Goal: Information Seeking & Learning: Learn about a topic

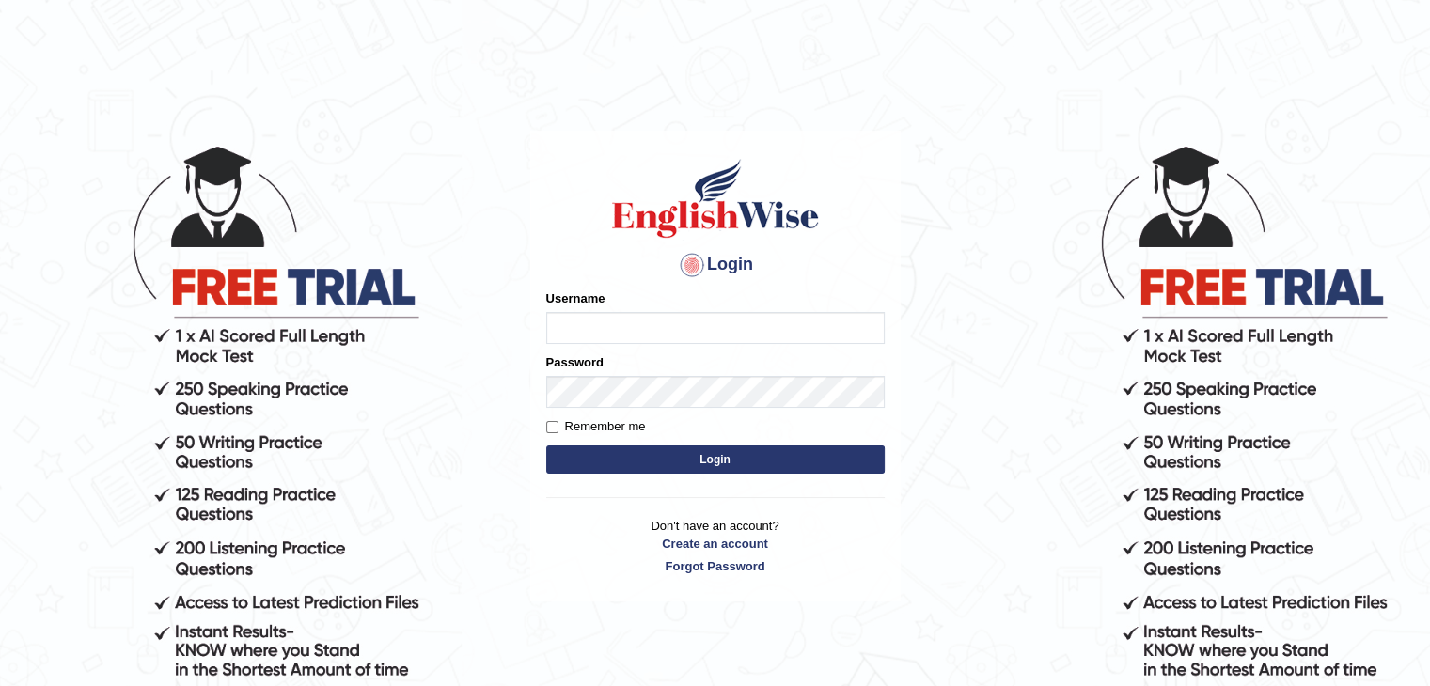
type input "alsuhail"
click at [549, 423] on input "Remember me" at bounding box center [552, 427] width 12 height 12
checkbox input "true"
click at [710, 464] on button "Login" at bounding box center [715, 460] width 338 height 28
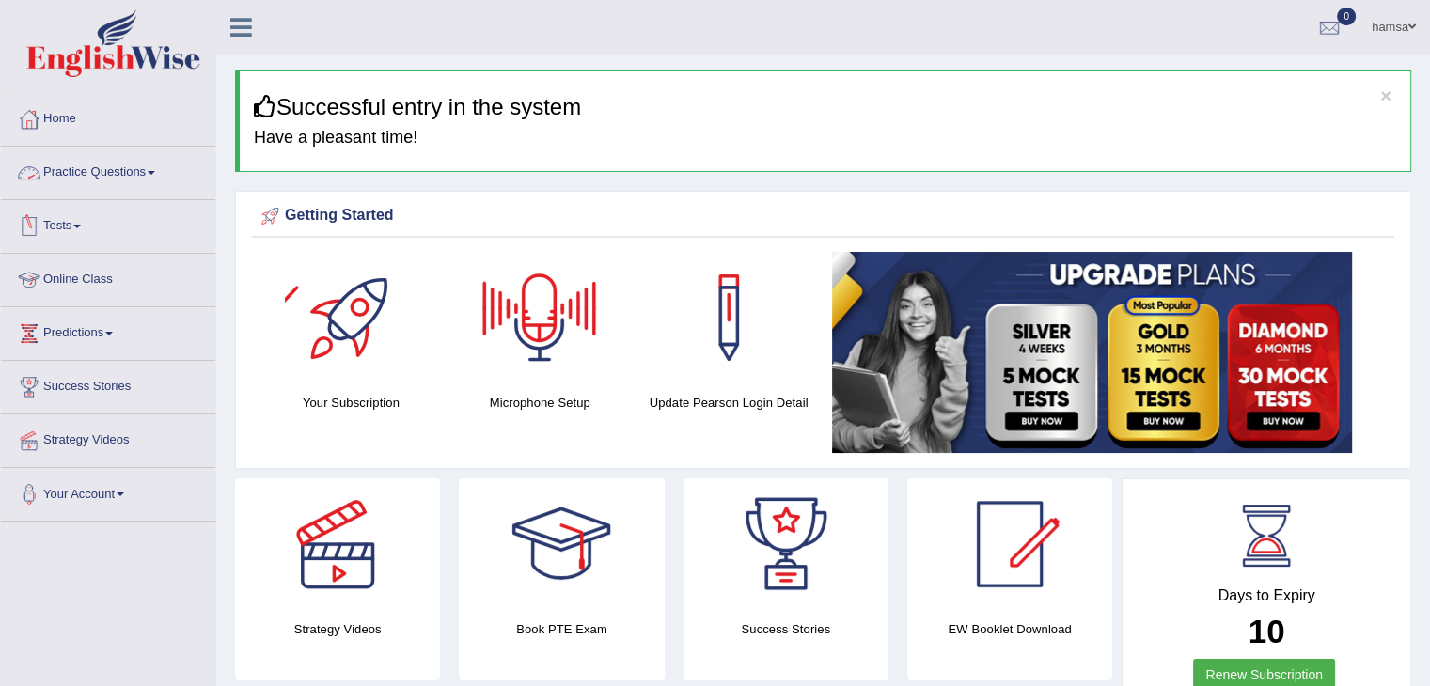
click at [146, 166] on link "Practice Questions" at bounding box center [108, 170] width 214 height 47
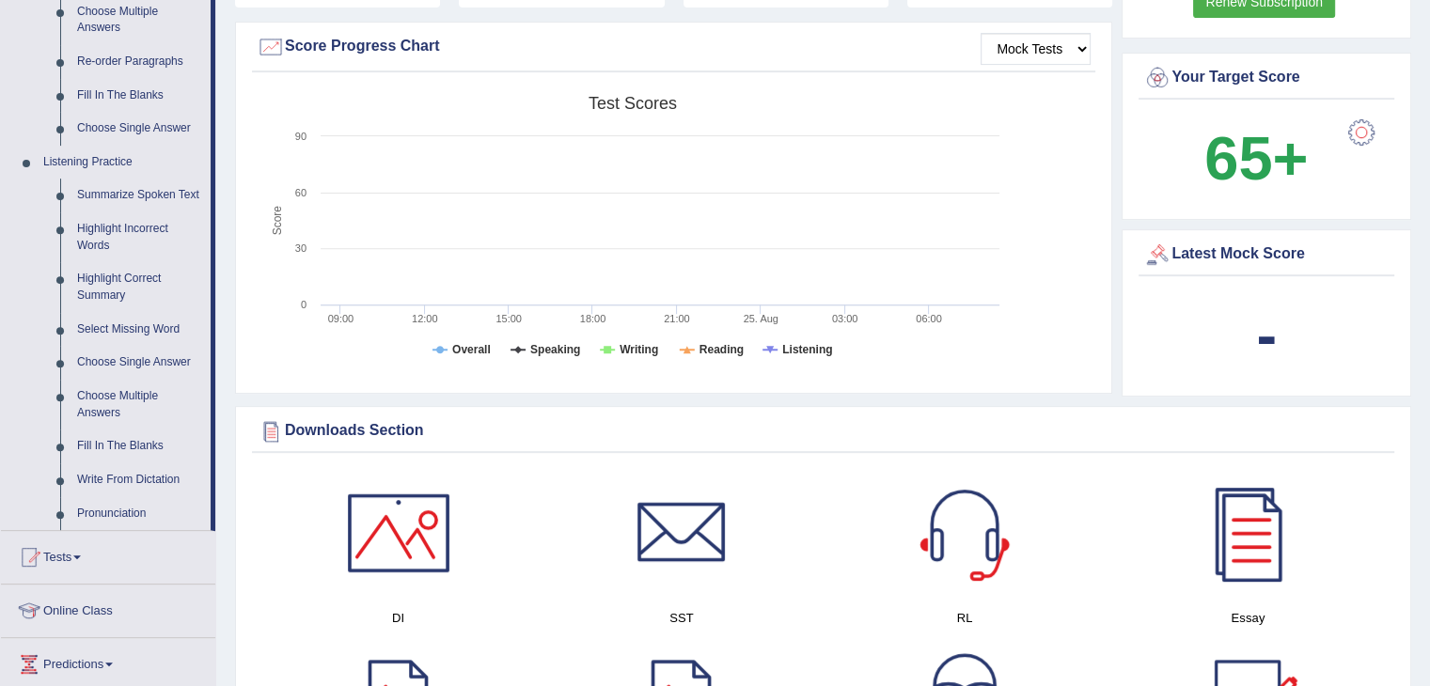
scroll to position [669, 0]
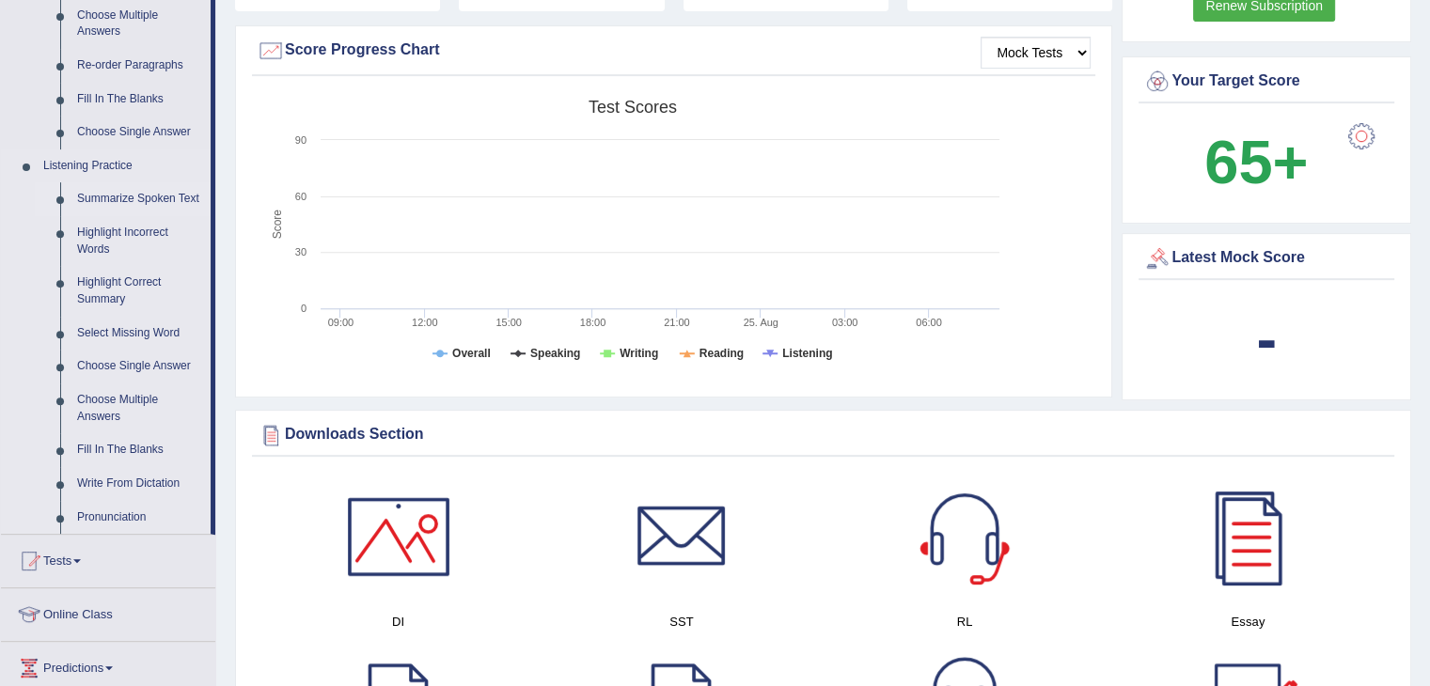
click at [162, 197] on link "Summarize Spoken Text" at bounding box center [140, 199] width 142 height 34
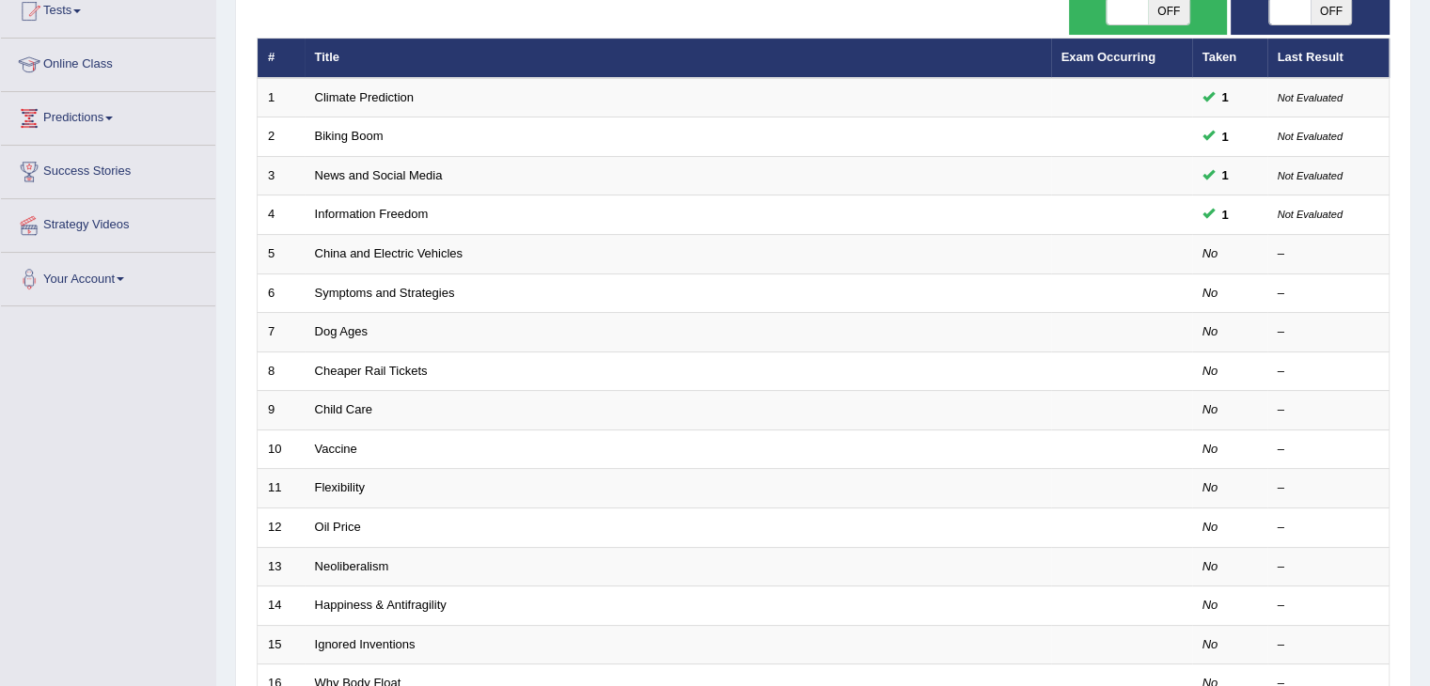
scroll to position [188, 0]
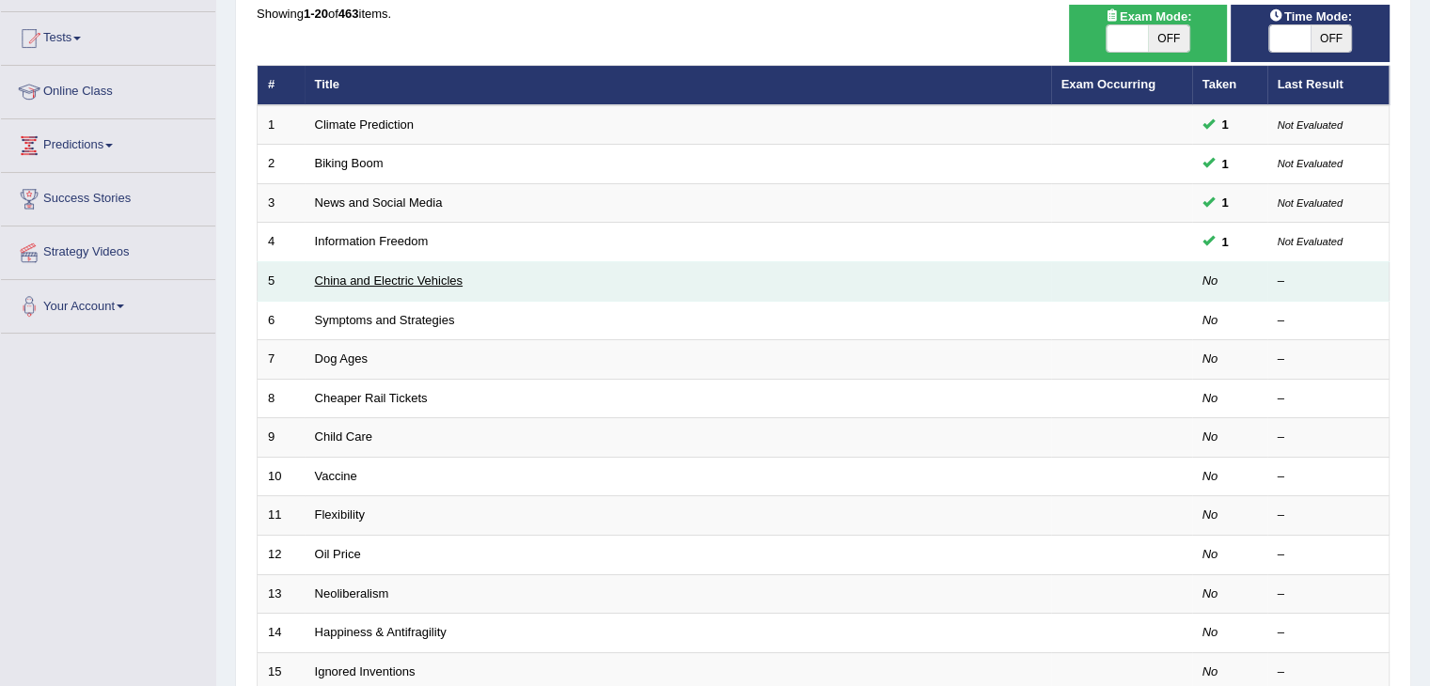
click at [461, 276] on link "China and Electric Vehicles" at bounding box center [389, 281] width 149 height 14
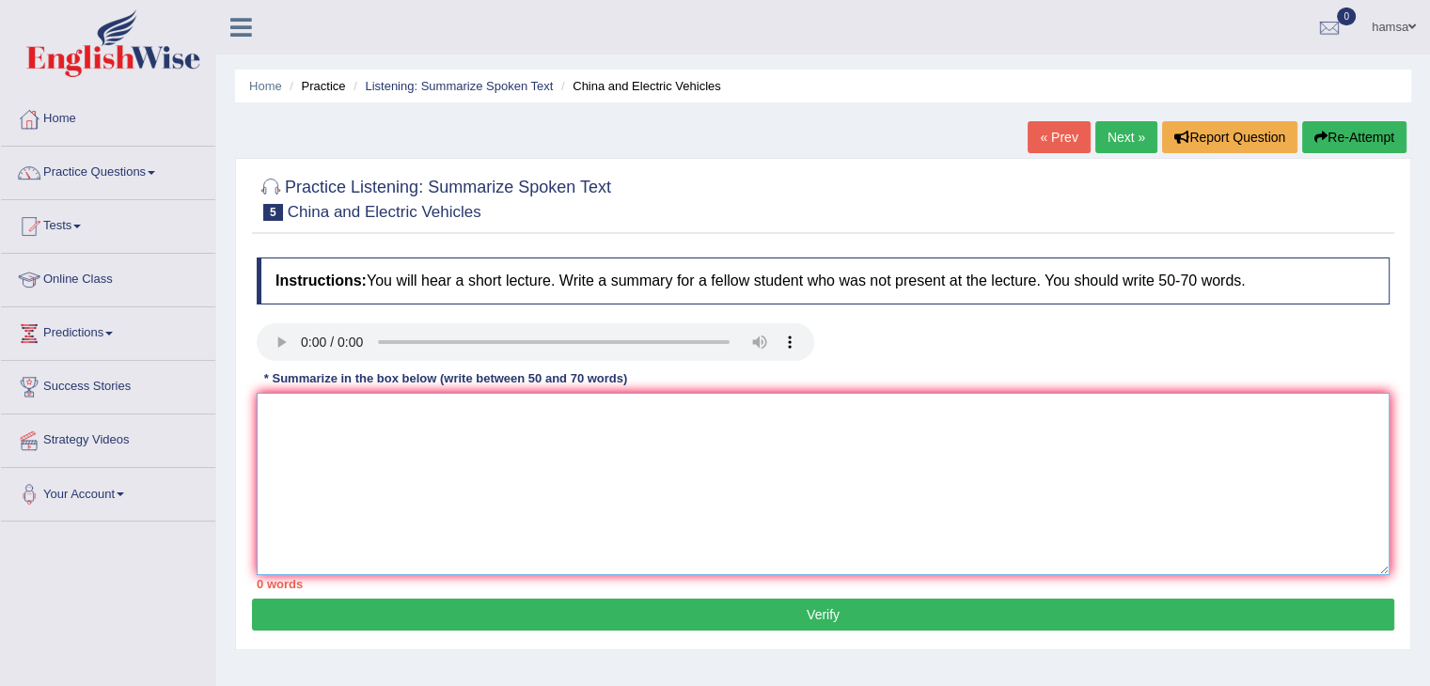
click at [568, 408] on textarea at bounding box center [823, 484] width 1133 height 182
click at [1339, 137] on button "Re-Attempt" at bounding box center [1354, 137] width 104 height 32
click at [1019, 665] on div "Home Practice Listening: Summarize Spoken Text China and Electric Vehicles « Pr…" at bounding box center [823, 470] width 1214 height 940
click at [144, 176] on link "Practice Questions" at bounding box center [108, 170] width 214 height 47
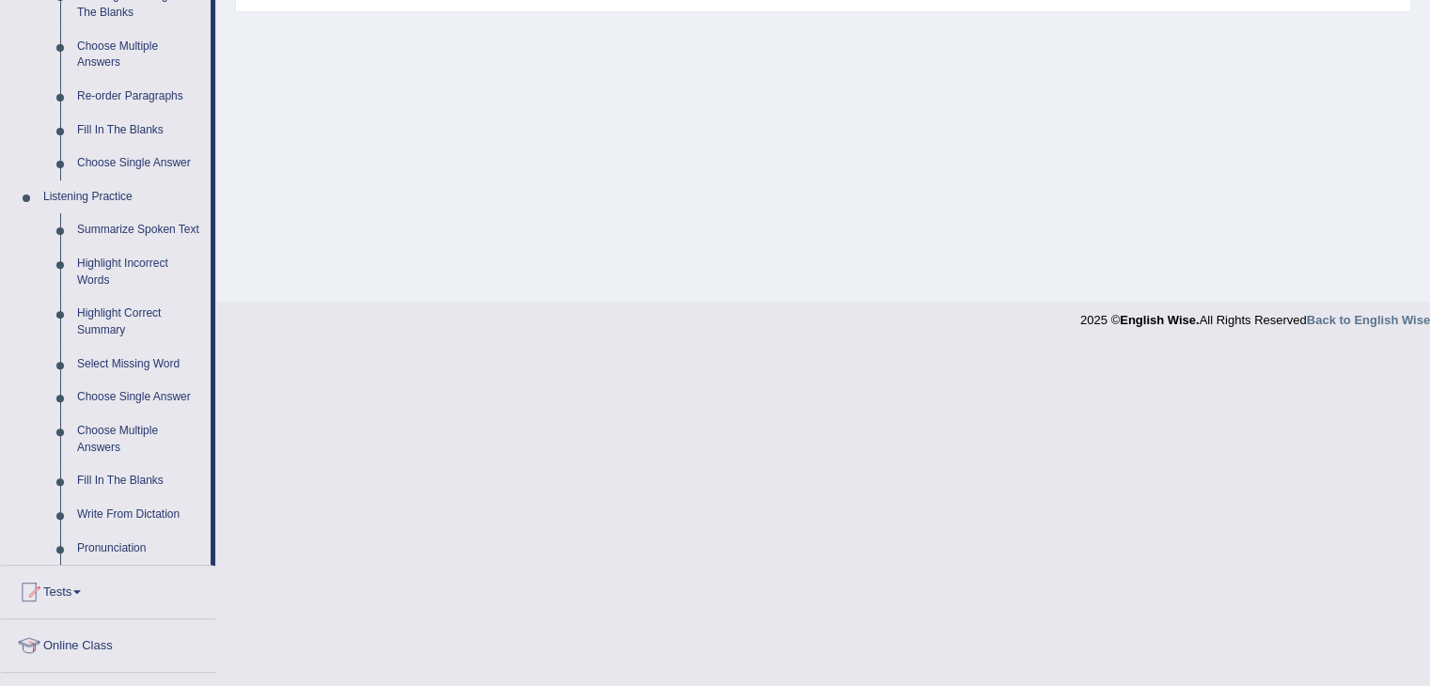
scroll to position [633, 0]
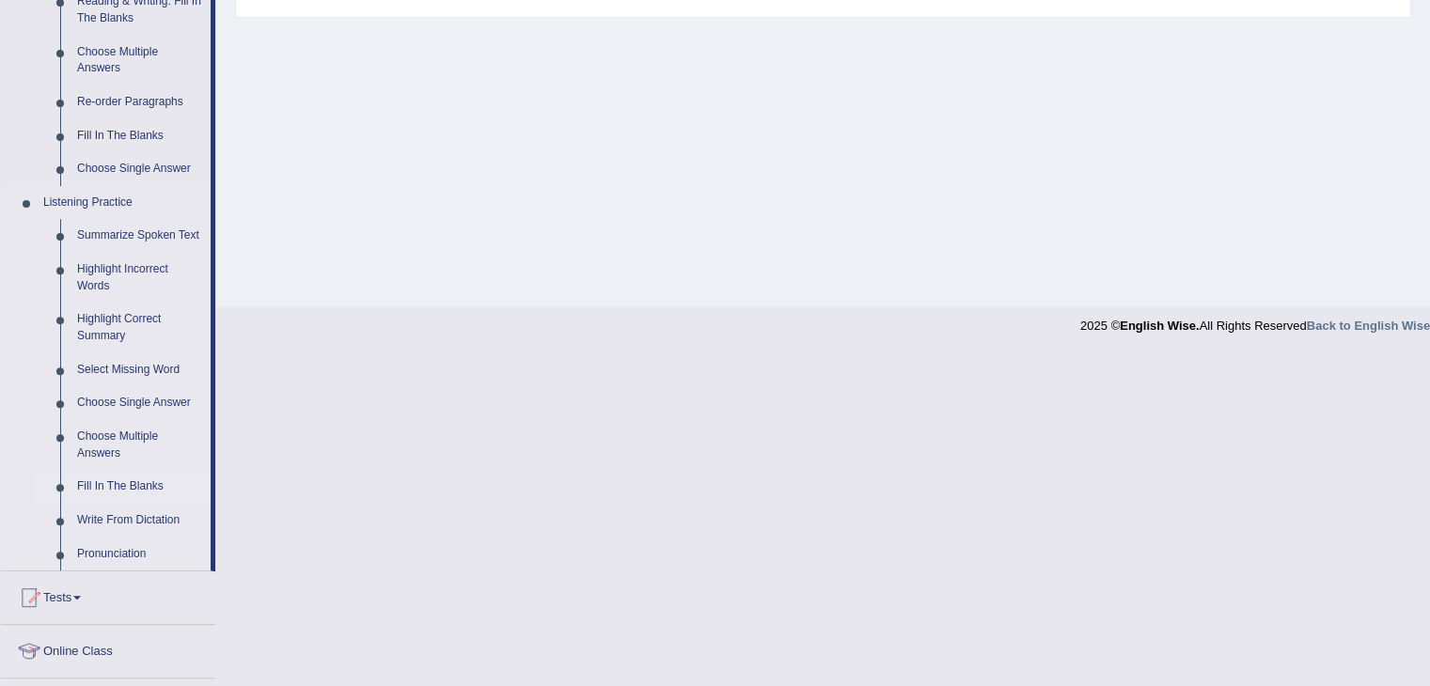
click at [132, 486] on link "Fill In The Blanks" at bounding box center [140, 487] width 142 height 34
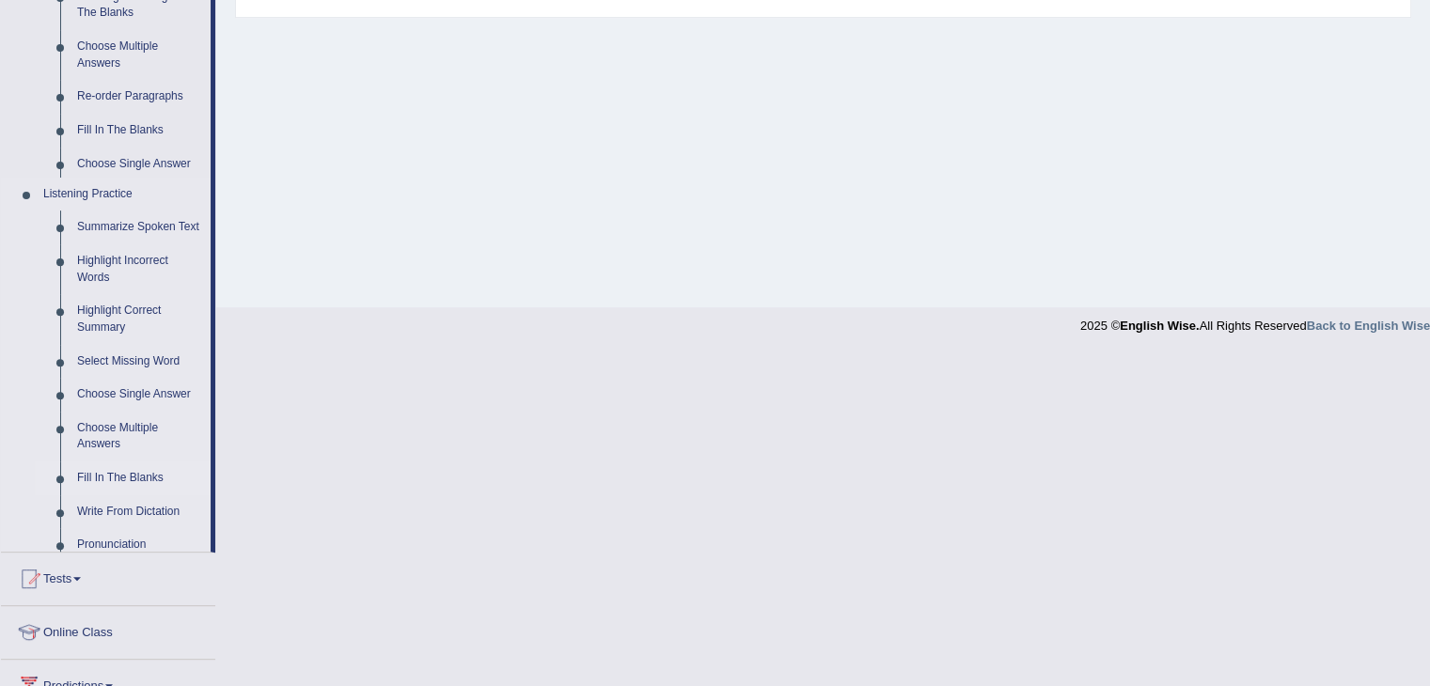
scroll to position [301, 0]
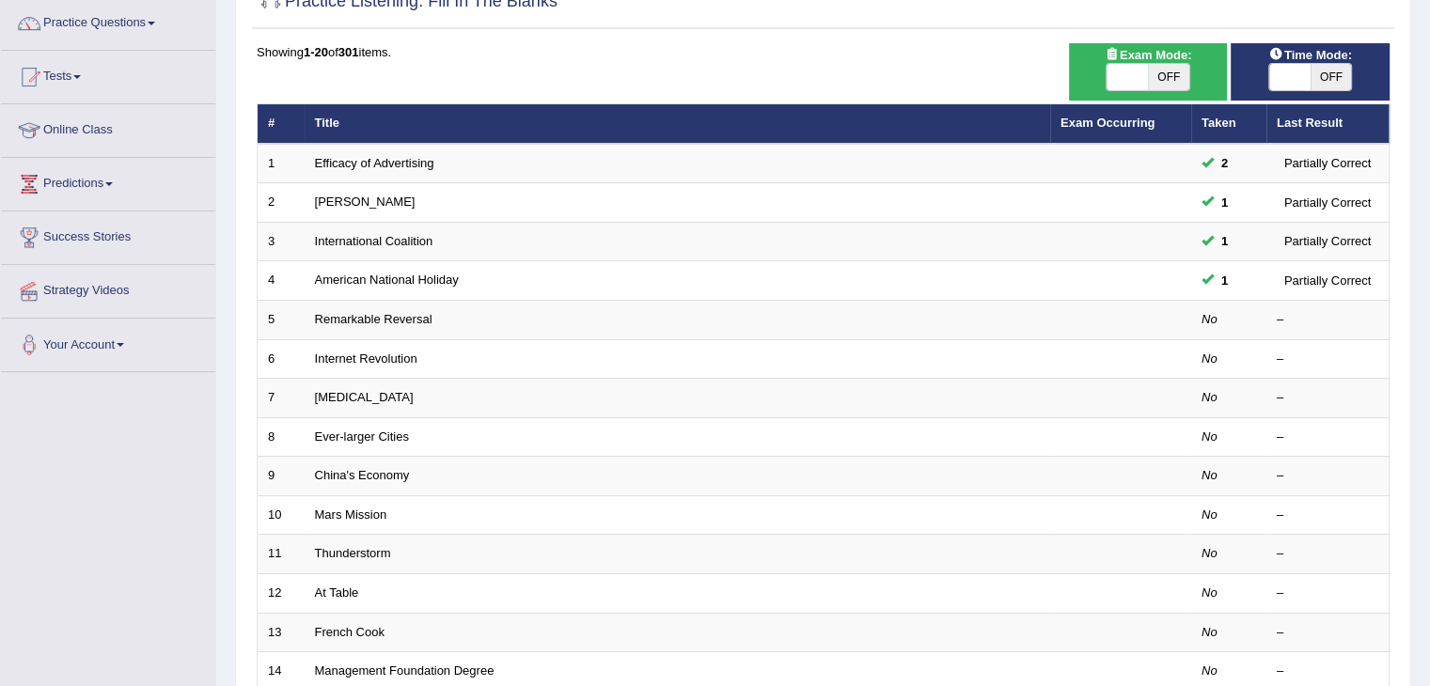
scroll to position [150, 0]
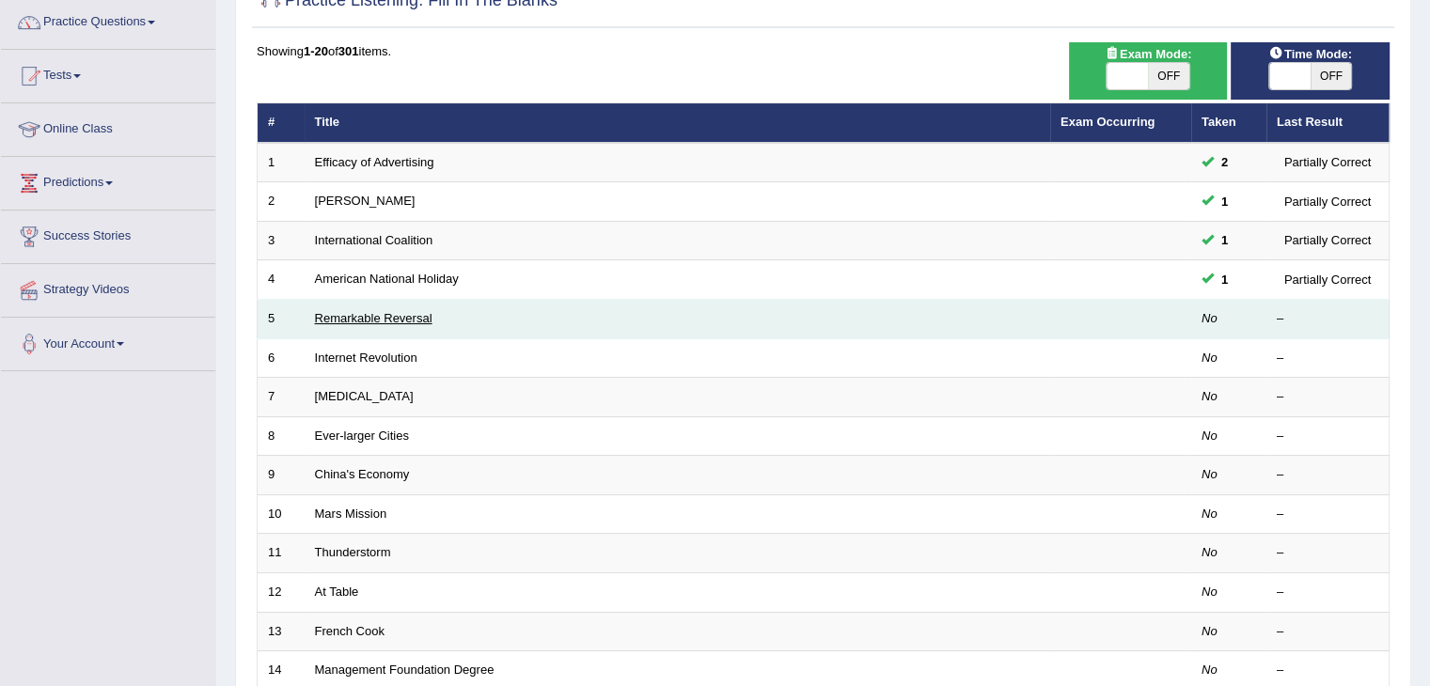
click at [392, 321] on link "Remarkable Reversal" at bounding box center [374, 318] width 118 height 14
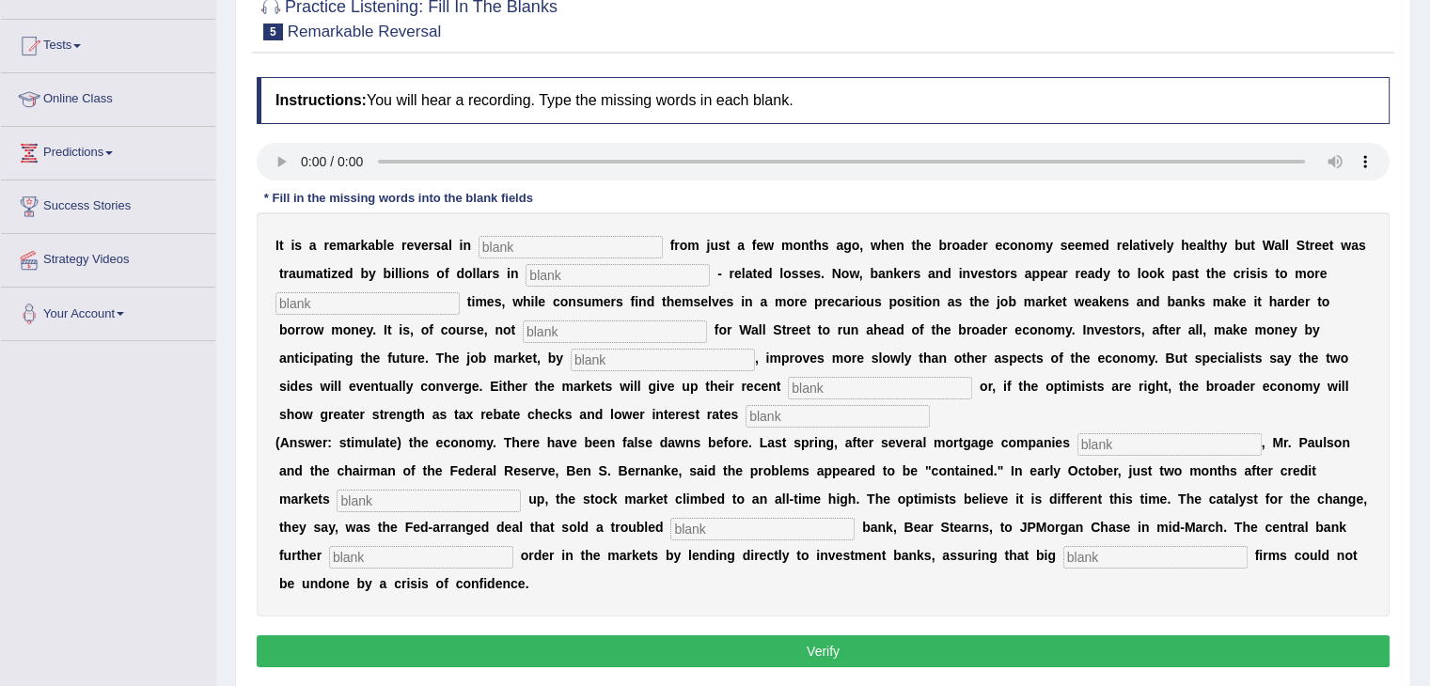
scroll to position [183, 0]
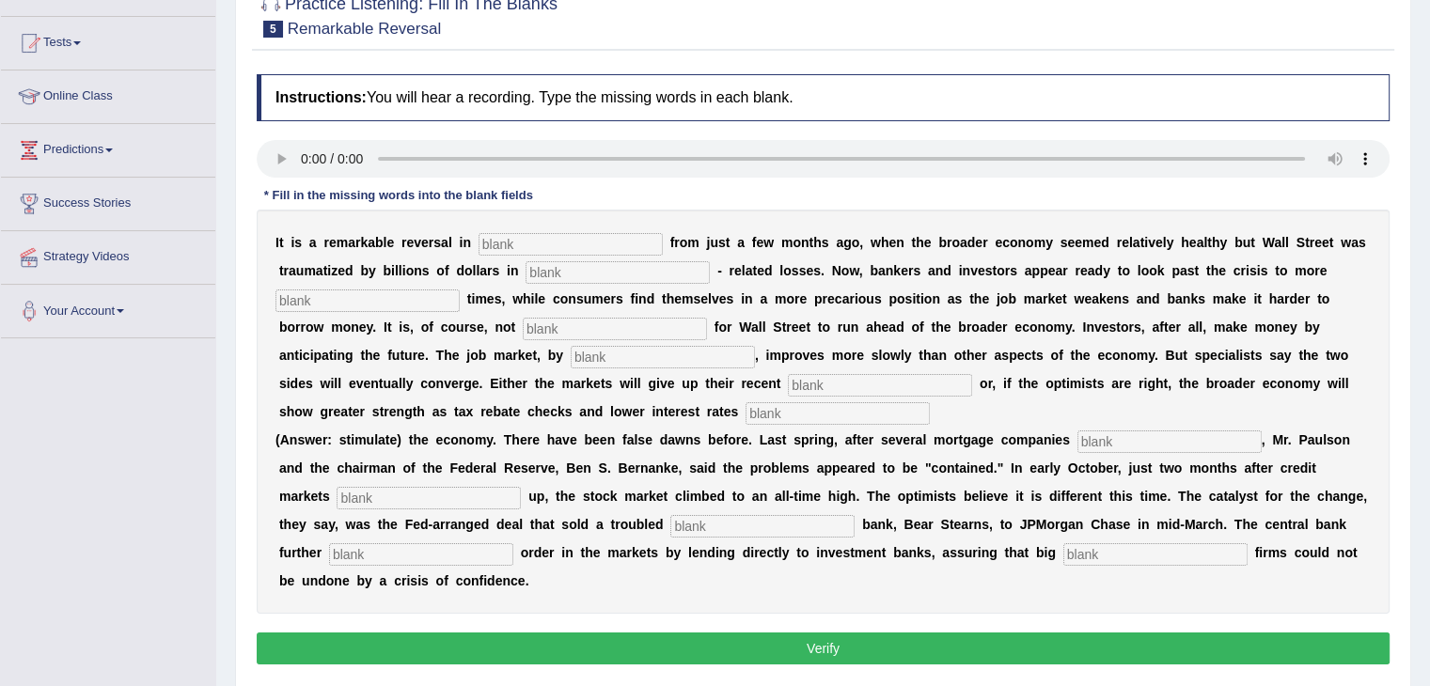
click at [514, 244] on input "text" at bounding box center [571, 244] width 184 height 23
type input "attetude"
click at [541, 272] on input "text" at bounding box center [618, 272] width 184 height 23
type input "mortgage"
click at [404, 298] on input "text" at bounding box center [367, 301] width 184 height 23
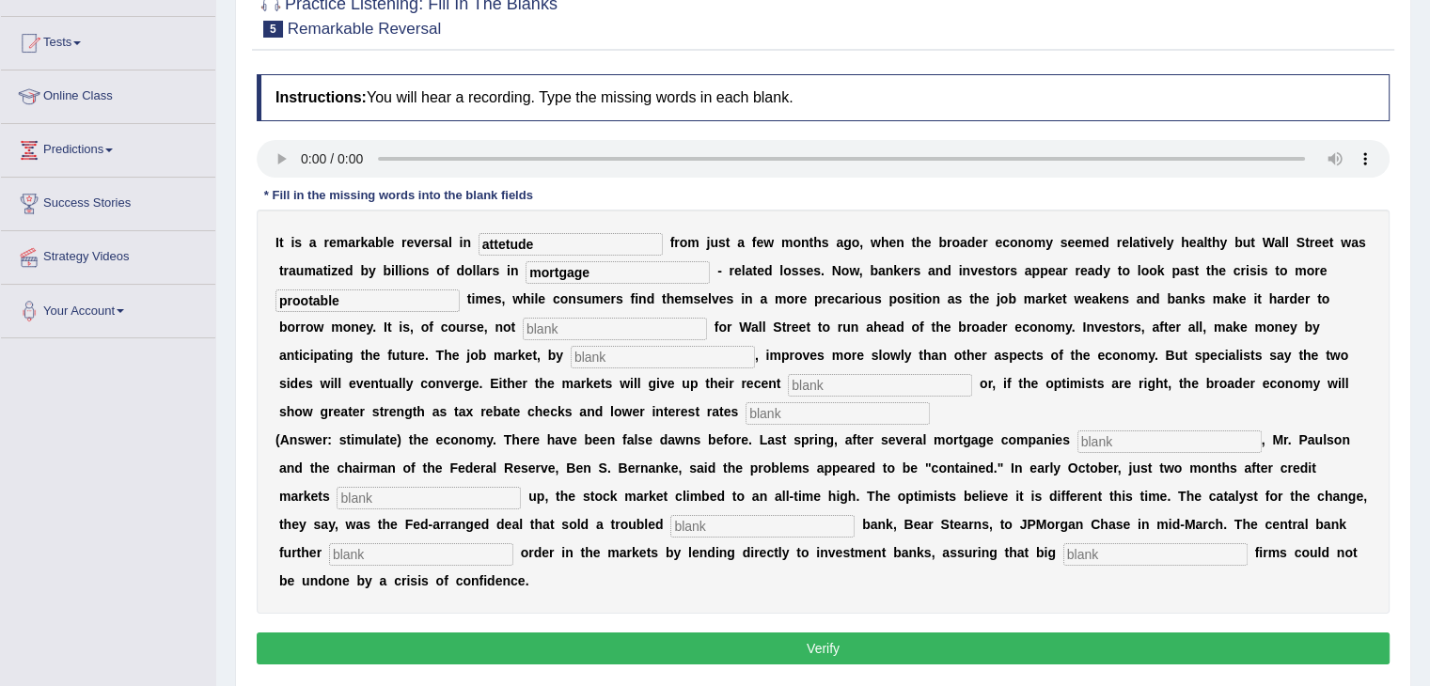
click at [308, 298] on input "prootable" at bounding box center [367, 301] width 184 height 23
type input "profotable"
click at [549, 324] on input "text" at bounding box center [615, 329] width 184 height 23
type input "uncommuon"
click at [598, 353] on input "text" at bounding box center [663, 357] width 184 height 23
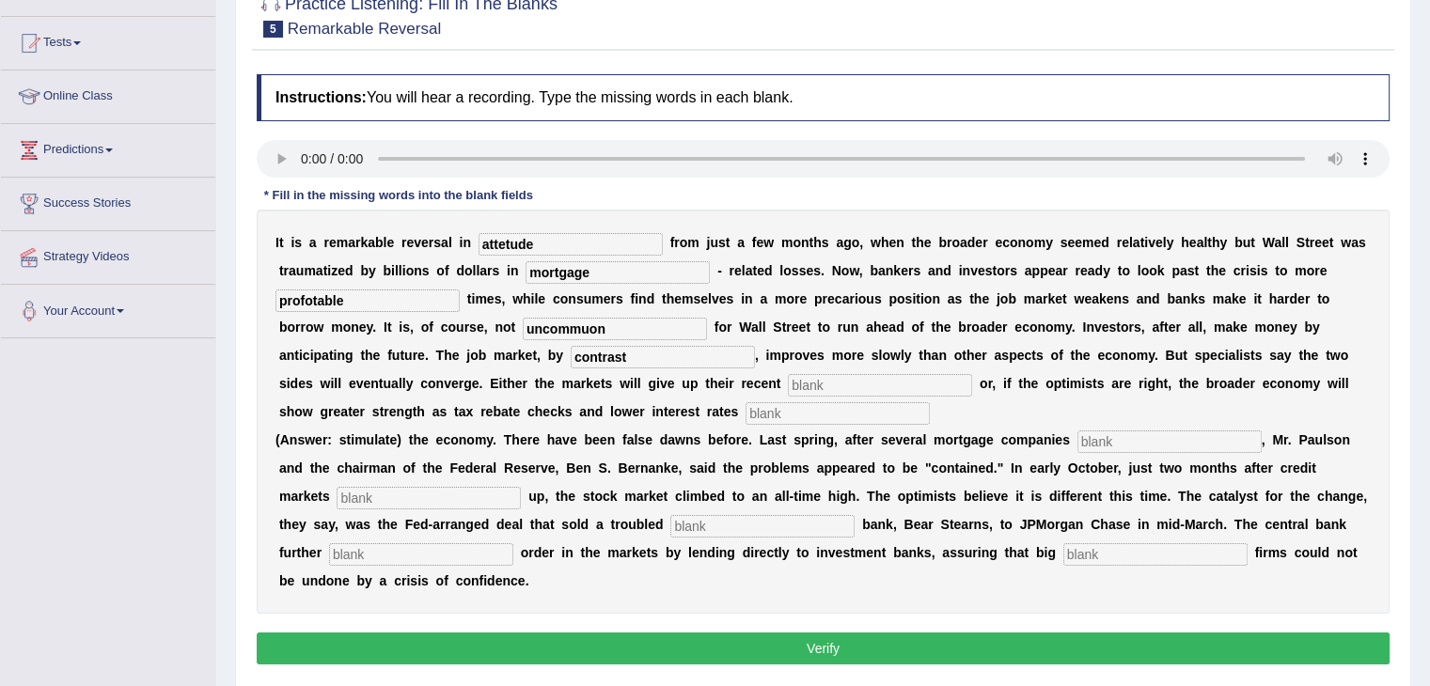
type input "contrast"
click at [812, 384] on input "text" at bounding box center [880, 385] width 184 height 23
type input "gains"
click at [836, 411] on input "text" at bounding box center [838, 413] width 184 height 23
type input "stemulate"
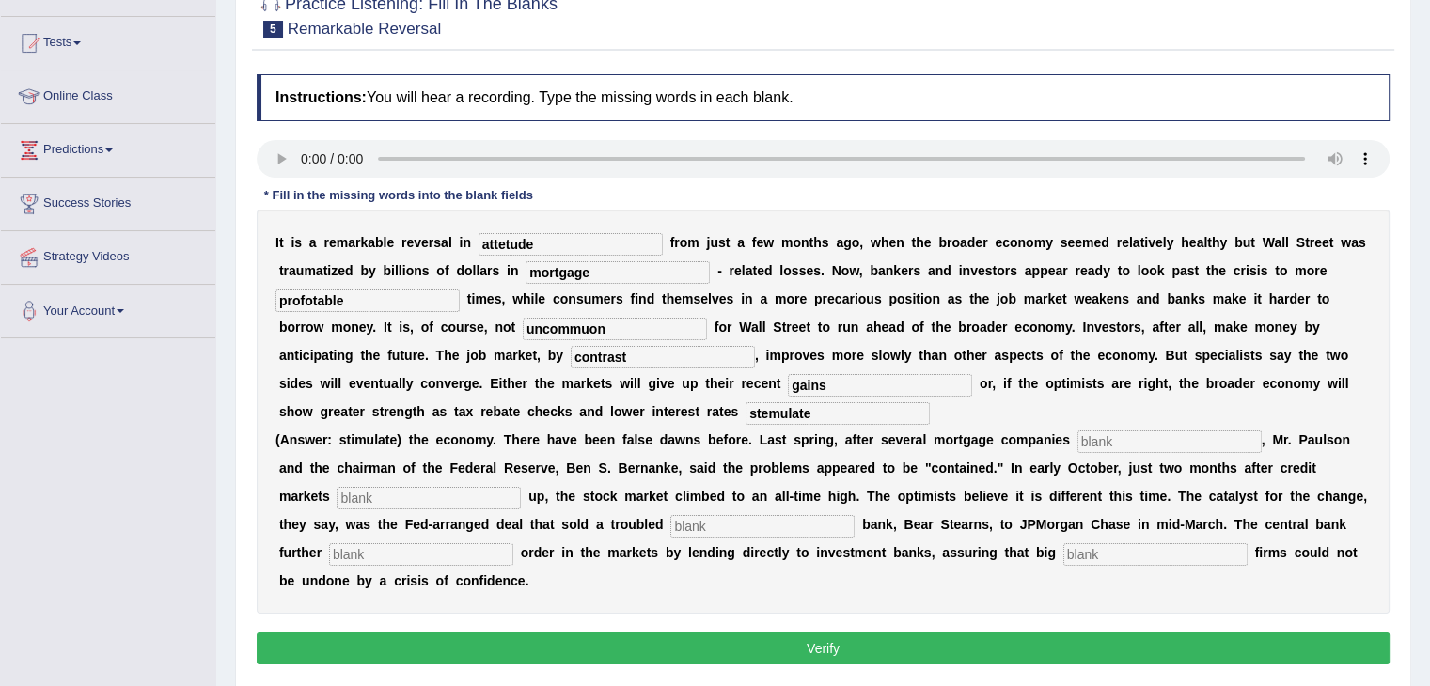
click at [1104, 441] on input "text" at bounding box center [1170, 442] width 184 height 23
type input "collabsed"
click at [415, 495] on input "text" at bounding box center [429, 498] width 184 height 23
type input "frozen up"
click at [433, 550] on input "text" at bounding box center [421, 554] width 184 height 23
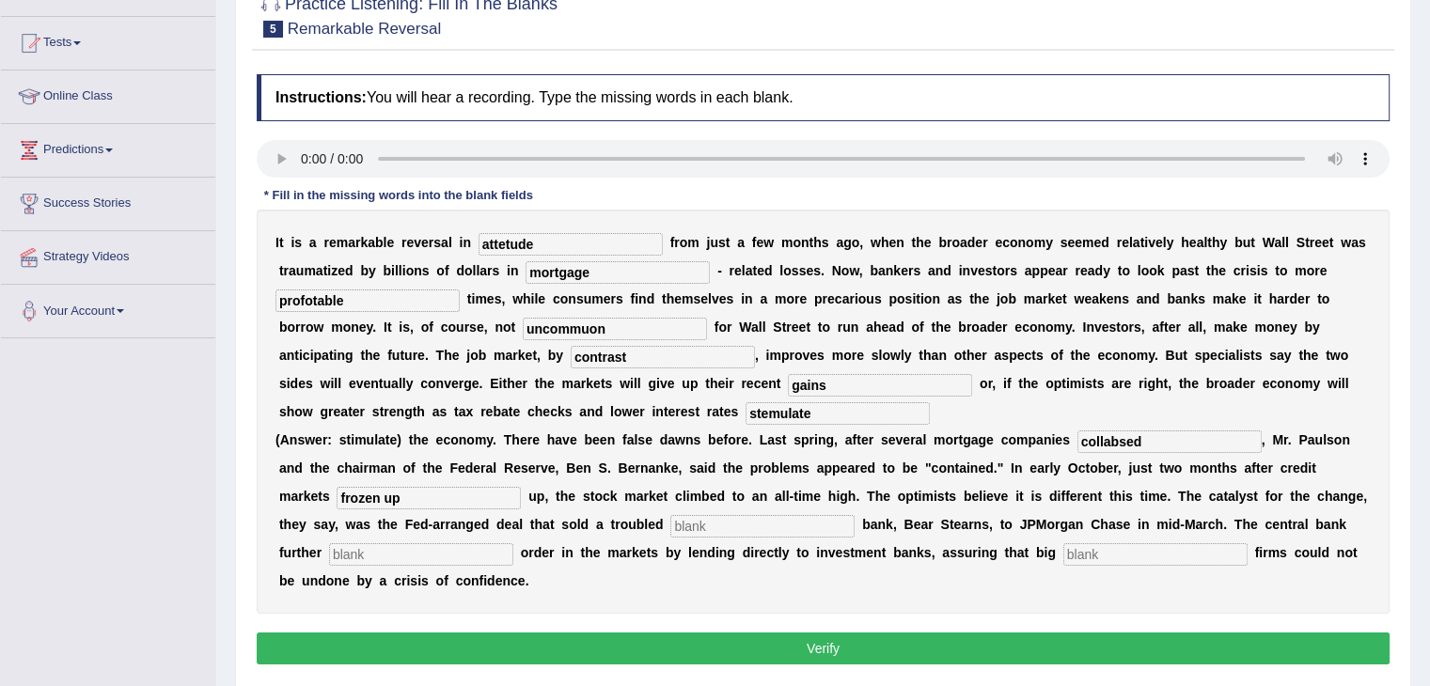
click at [1150, 551] on input "text" at bounding box center [1155, 554] width 184 height 23
type input "security"
click at [700, 527] on input "text" at bounding box center [762, 526] width 184 height 23
click at [338, 550] on input "text" at bounding box center [421, 554] width 184 height 23
type input "give"
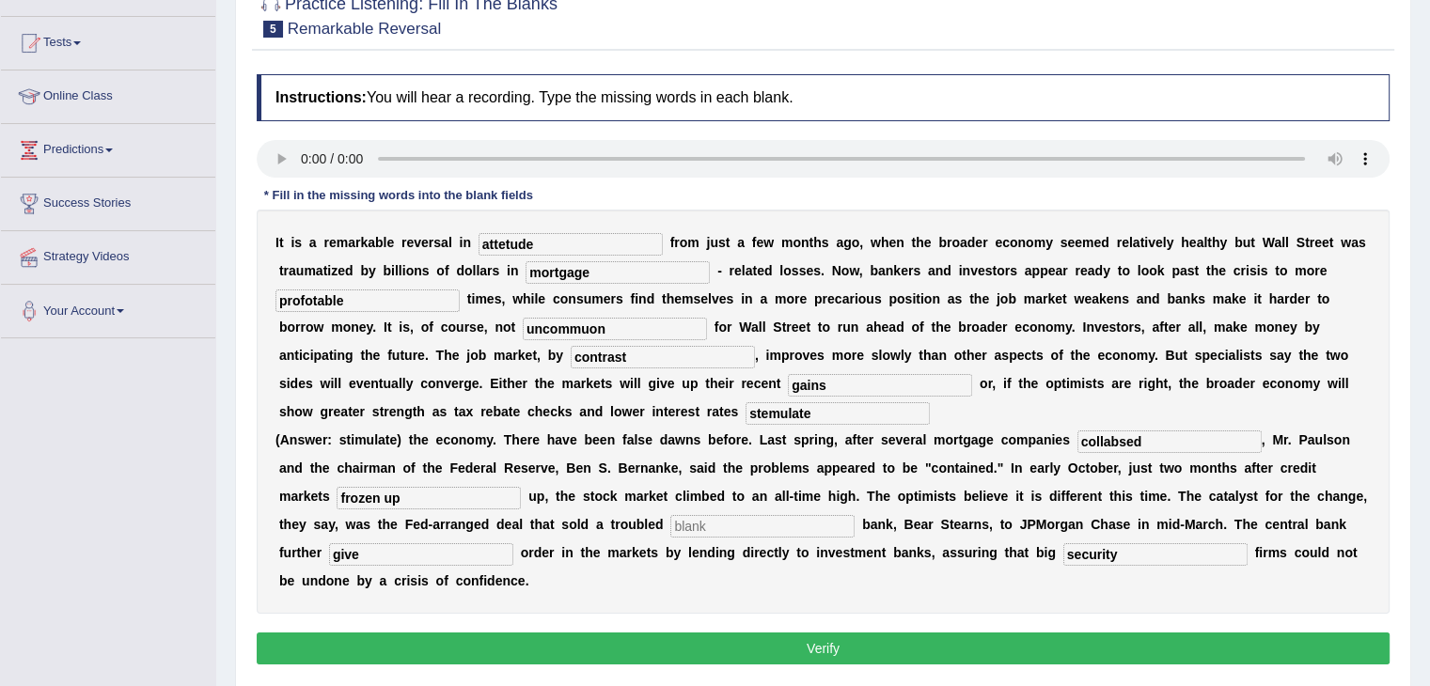
click at [702, 524] on input "text" at bounding box center [762, 526] width 184 height 23
type input "many"
click at [848, 640] on button "Verify" at bounding box center [823, 649] width 1133 height 32
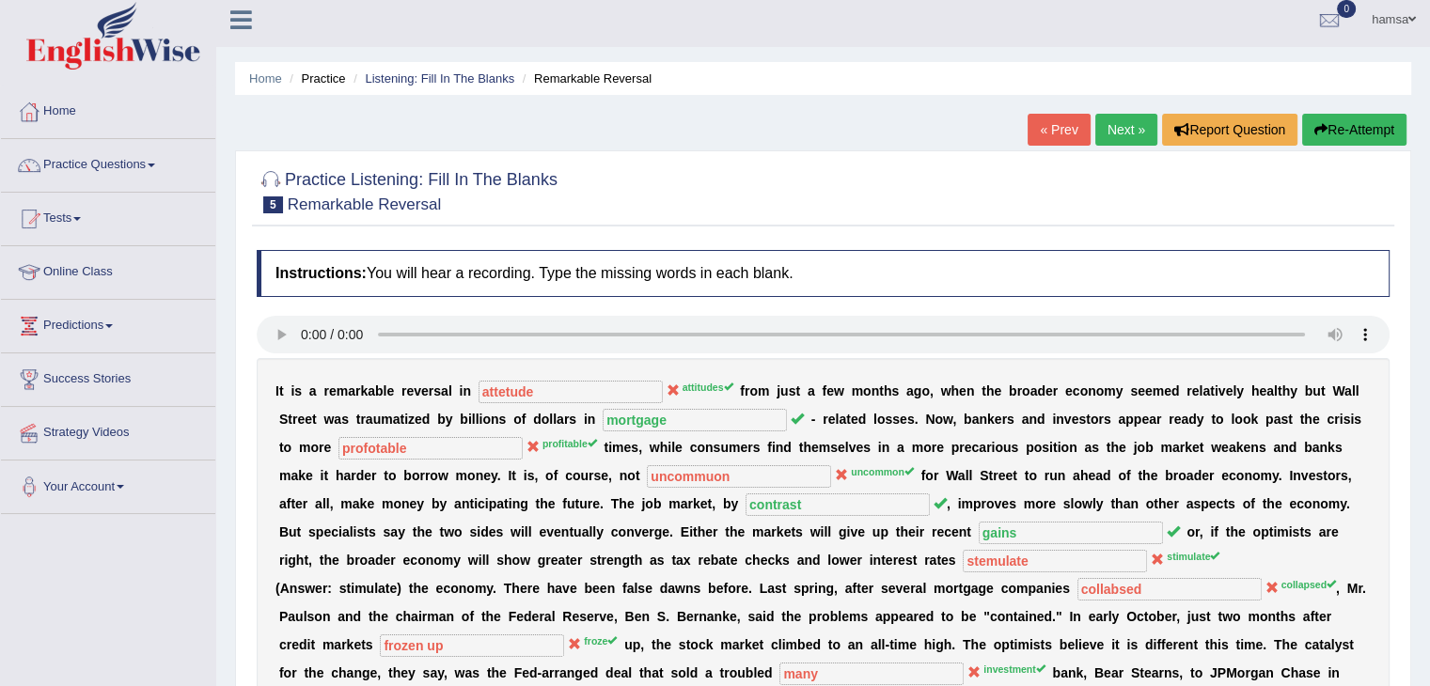
scroll to position [0, 0]
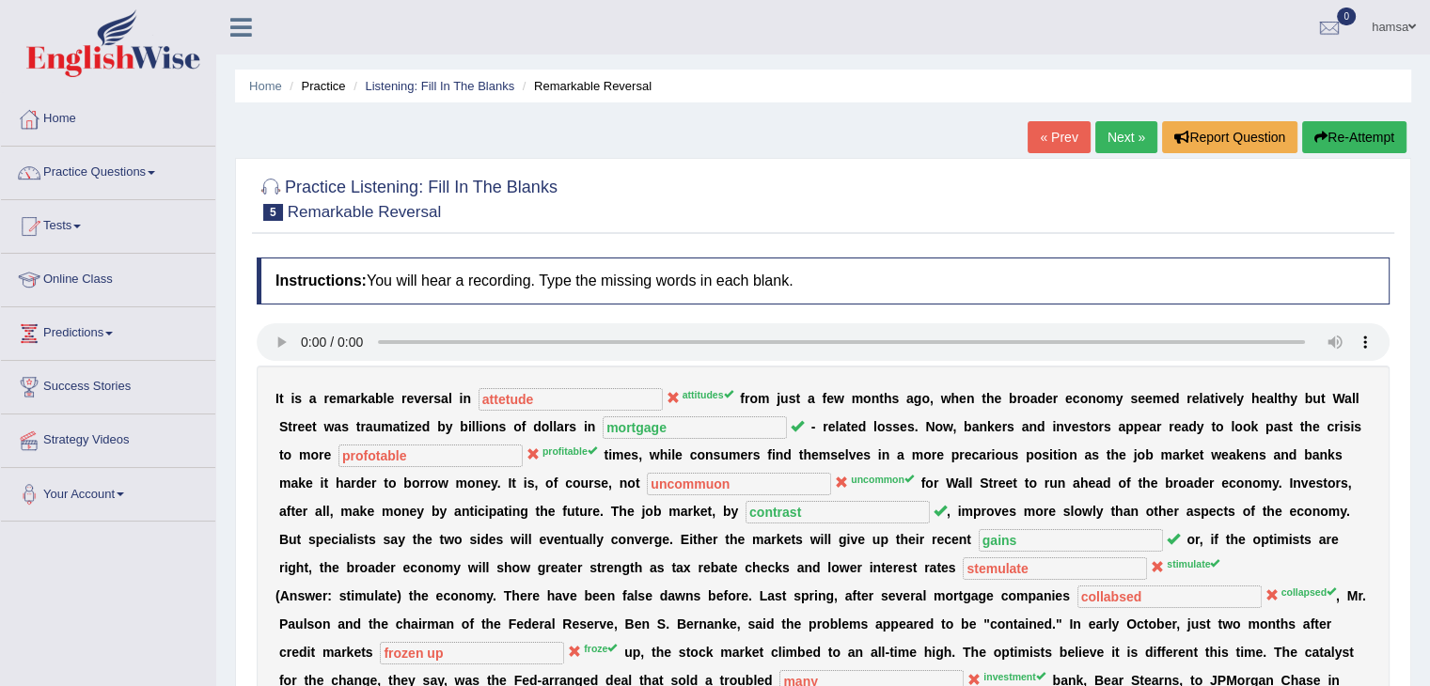
click at [1345, 134] on button "Re-Attempt" at bounding box center [1354, 137] width 104 height 32
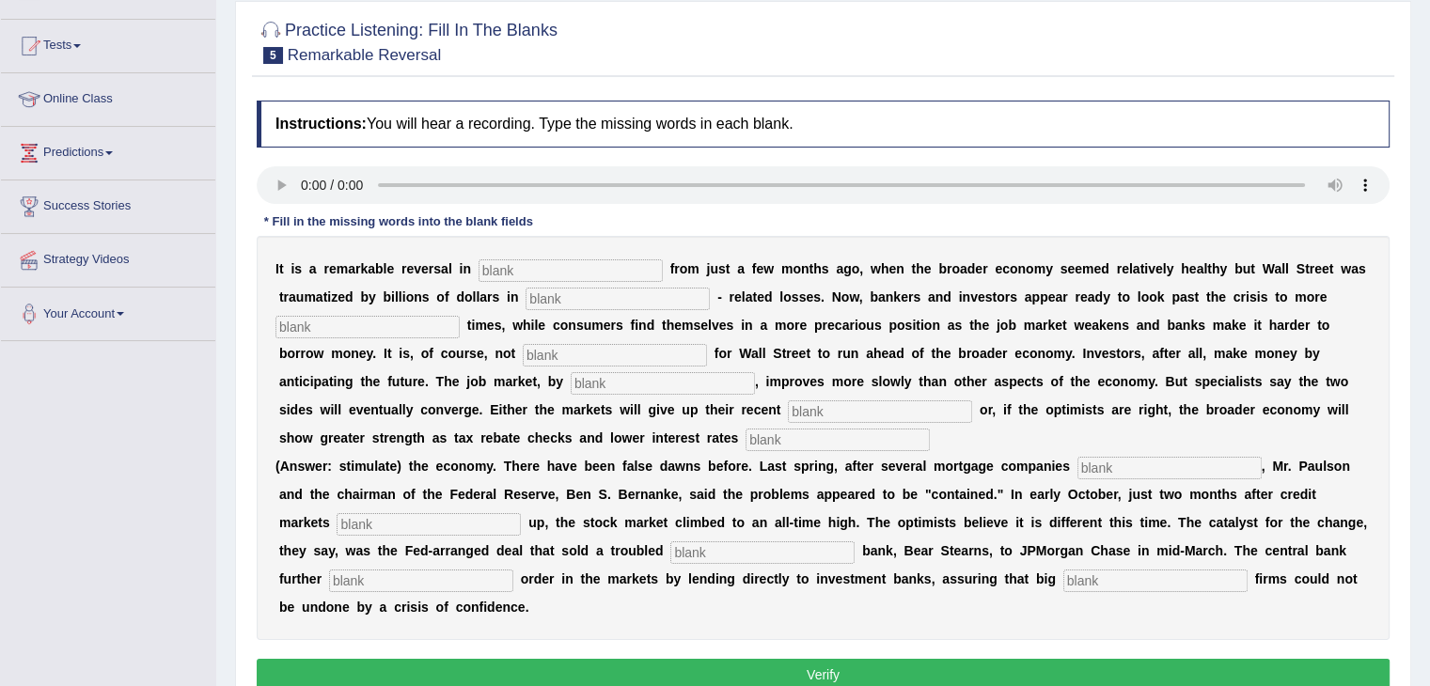
scroll to position [181, 0]
click at [527, 264] on input "text" at bounding box center [571, 271] width 184 height 23
type input "attitudes"
click at [552, 294] on input "text" at bounding box center [618, 299] width 184 height 23
type input "mortgage"
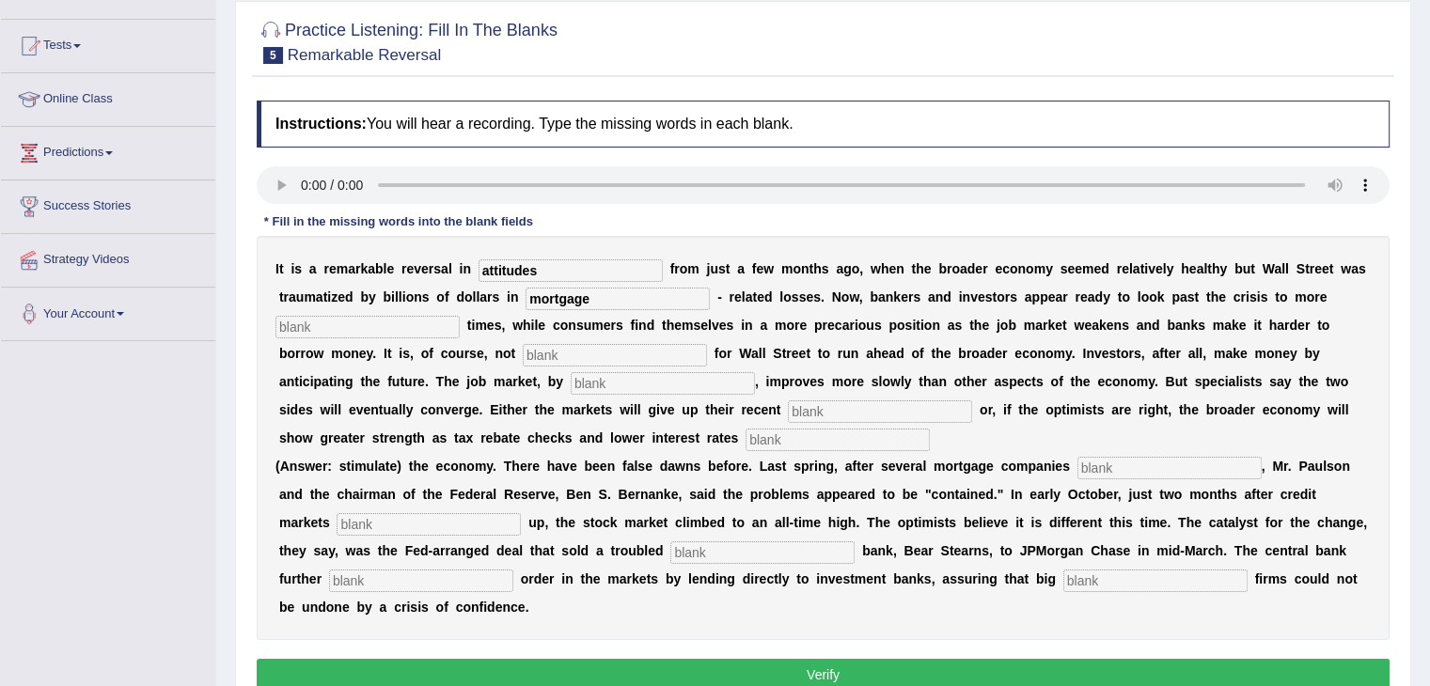
click at [417, 328] on input "text" at bounding box center [367, 327] width 184 height 23
type input "profitable"
click at [537, 351] on input "text" at bounding box center [615, 355] width 184 height 23
type input "uncommon"
click at [598, 381] on input "text" at bounding box center [663, 383] width 184 height 23
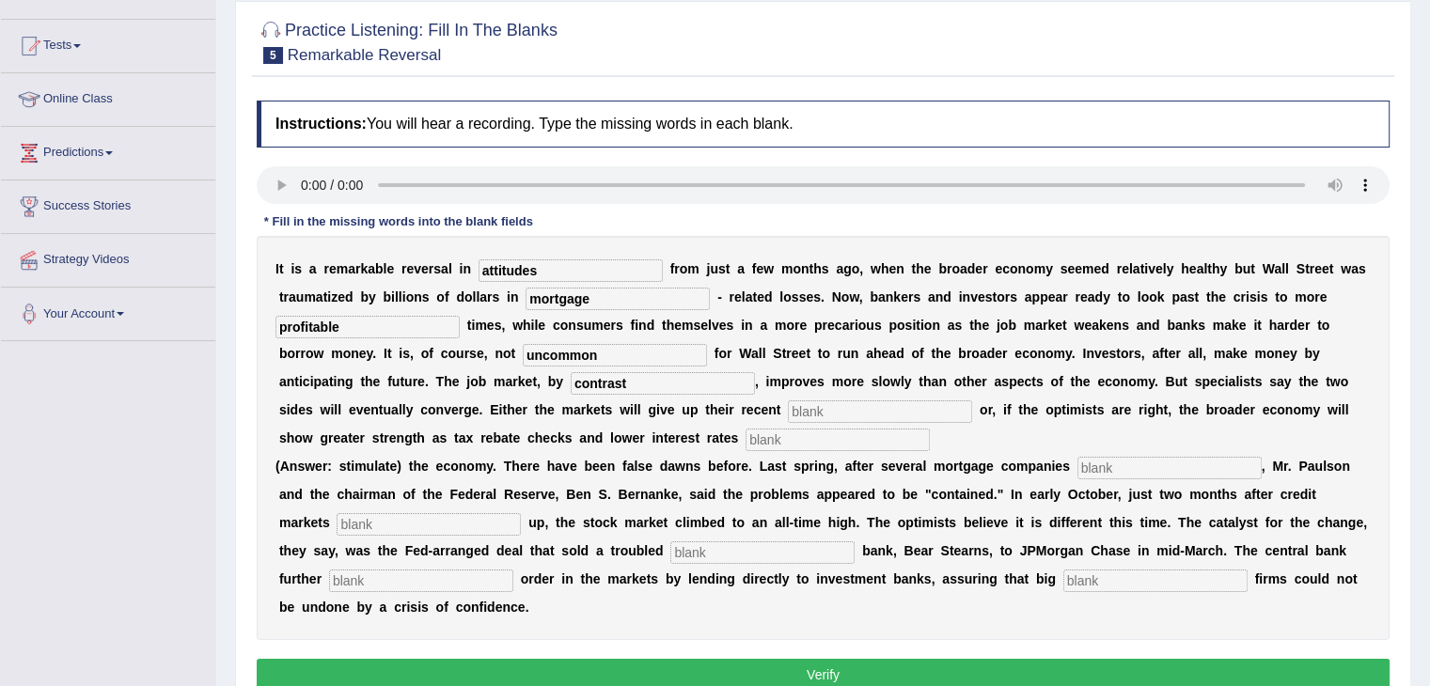
type input "contrast"
click at [811, 409] on input "text" at bounding box center [880, 412] width 184 height 23
type input "gains"
click at [801, 440] on input "text" at bounding box center [838, 440] width 184 height 23
type input "stimulate"
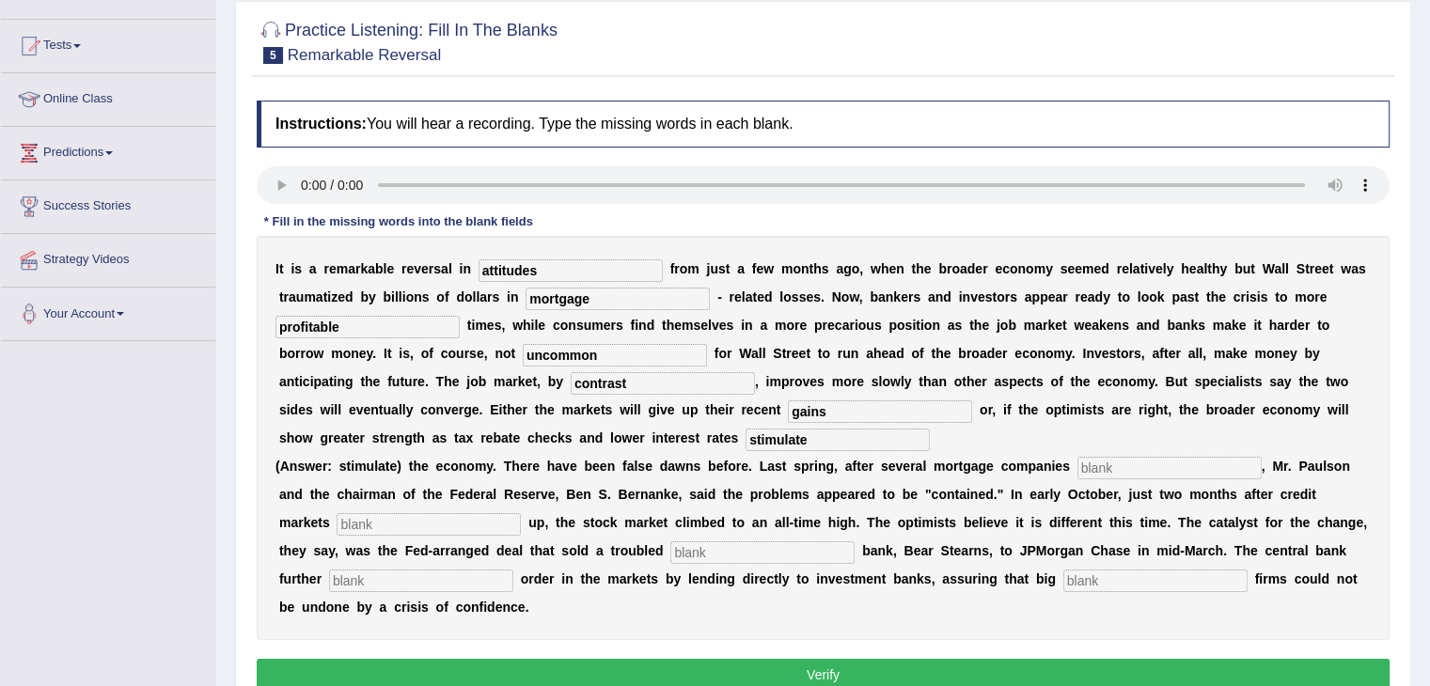
click at [1097, 464] on input "text" at bounding box center [1170, 468] width 184 height 23
type input "collapsed"
click at [396, 519] on input "text" at bounding box center [429, 524] width 184 height 23
type input "froze"
click at [699, 550] on input "text" at bounding box center [762, 553] width 184 height 23
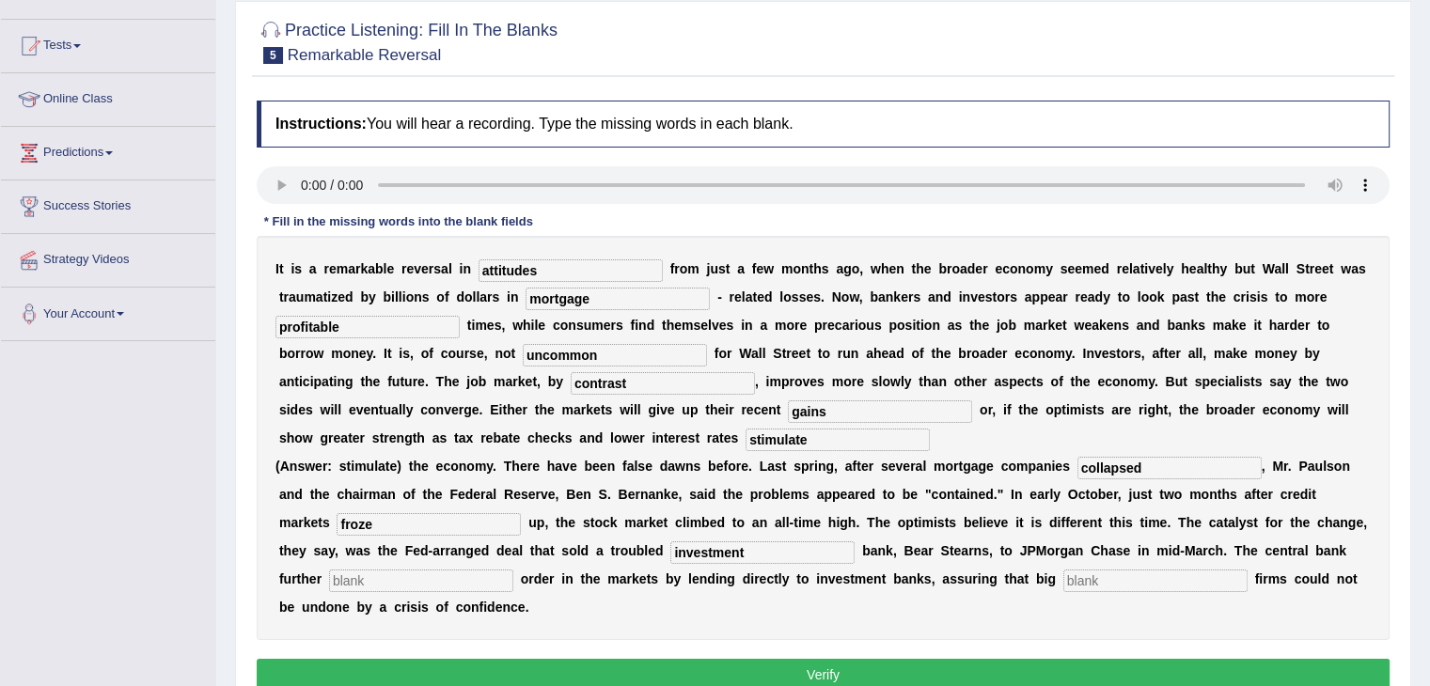
type input "investment"
click at [413, 581] on input "text" at bounding box center [421, 581] width 184 height 23
type input "restored"
click at [1089, 578] on input "text" at bounding box center [1155, 581] width 184 height 23
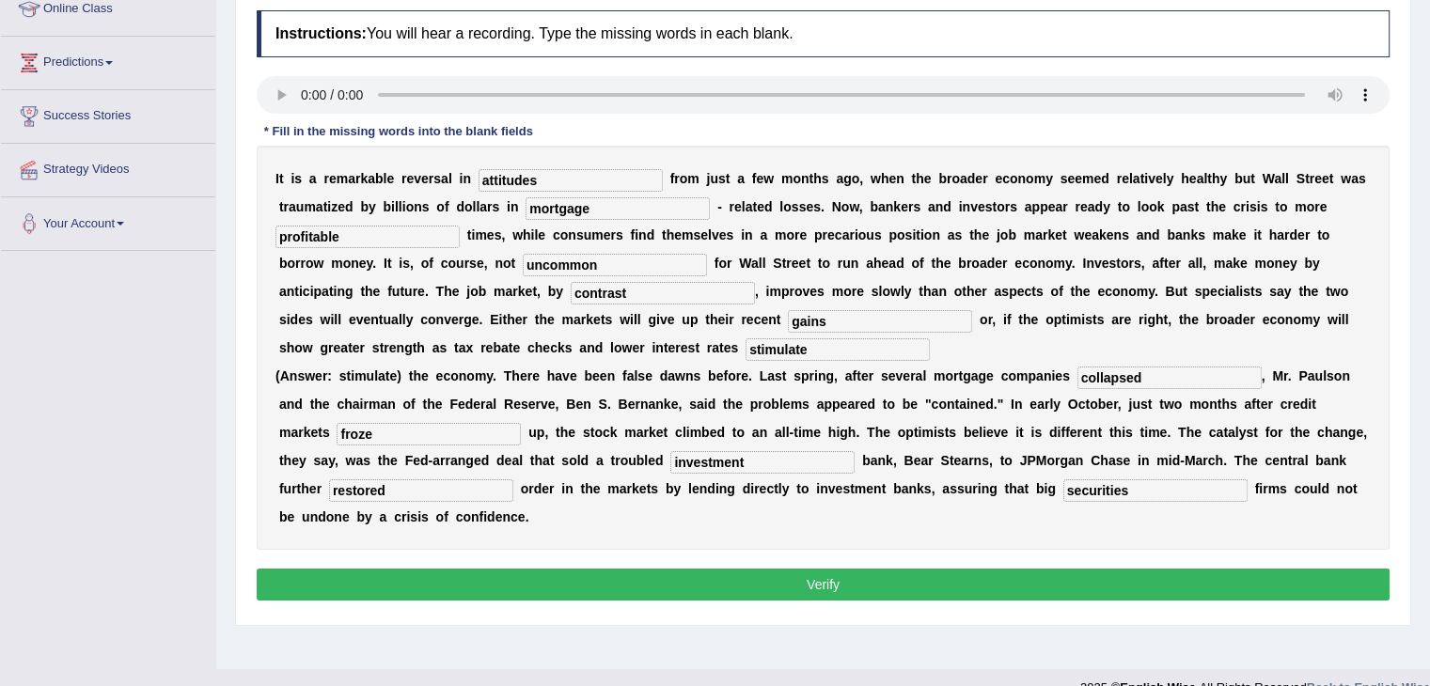
scroll to position [301, 0]
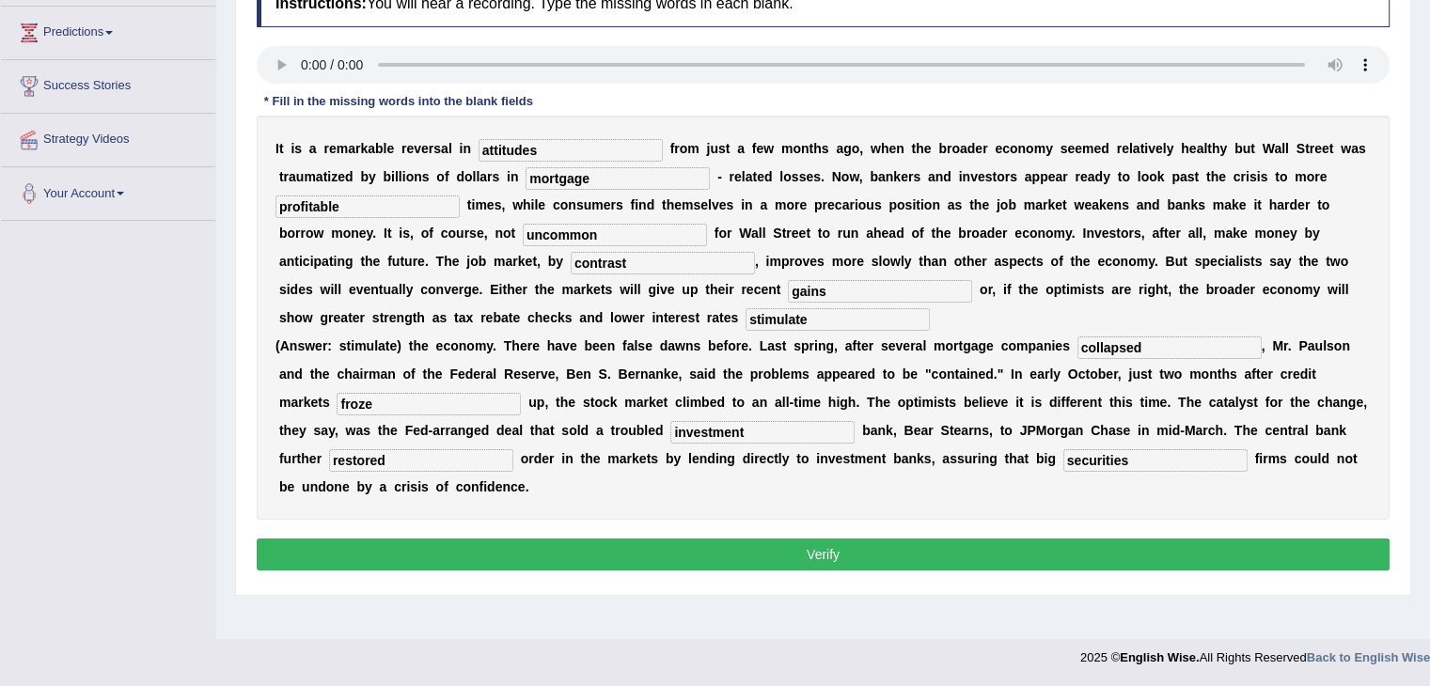
type input "securities"
click at [823, 556] on button "Verify" at bounding box center [823, 555] width 1133 height 32
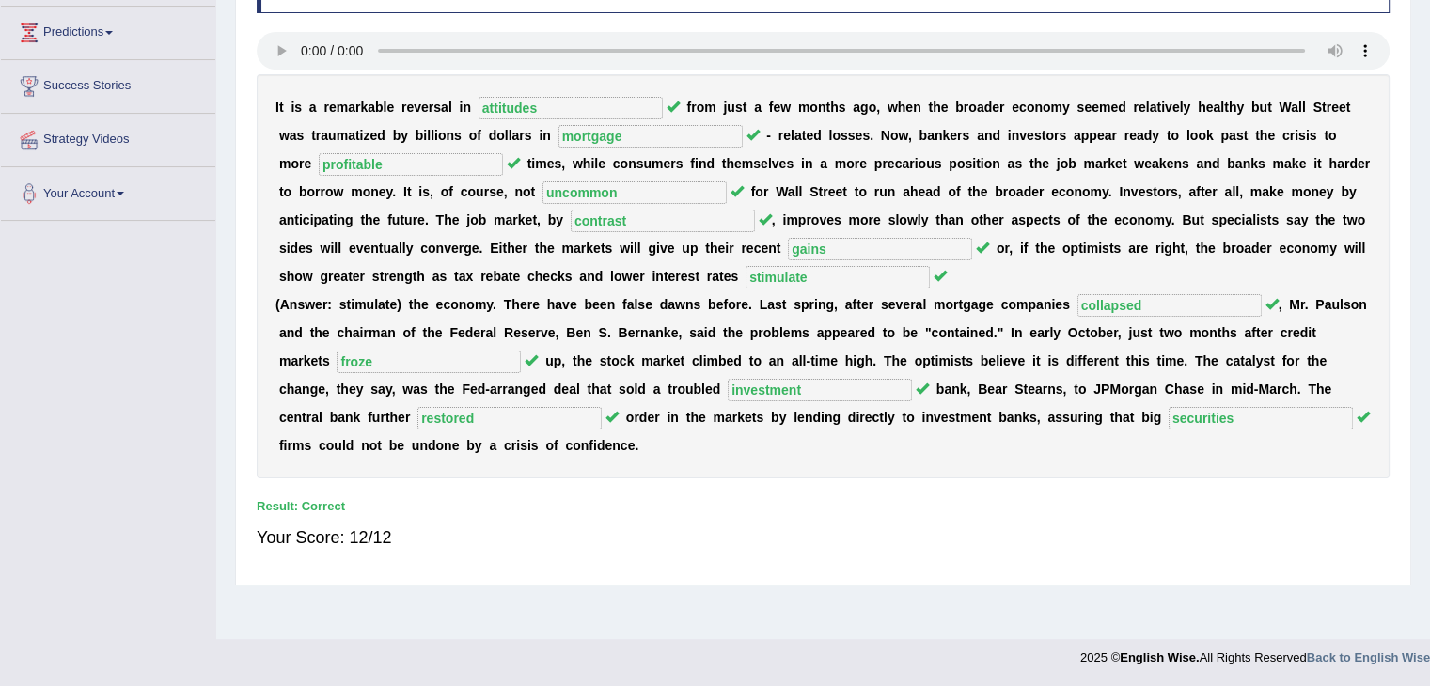
drag, startPoint x: 1427, startPoint y: 292, endPoint x: 1443, endPoint y: 137, distance: 156.0
click at [1429, 137] on html "Toggle navigation Home Practice Questions Speaking Practice Read Aloud Repeat S…" at bounding box center [715, 42] width 1430 height 686
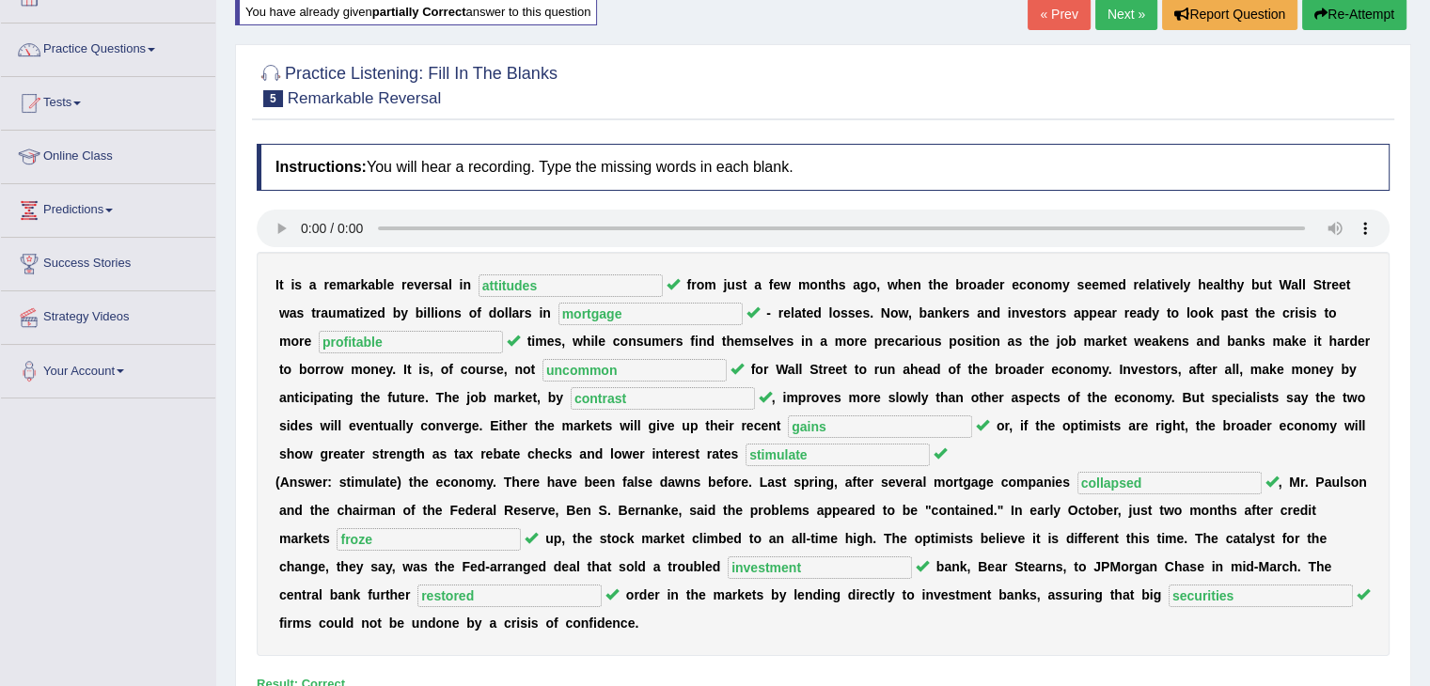
scroll to position [0, 0]
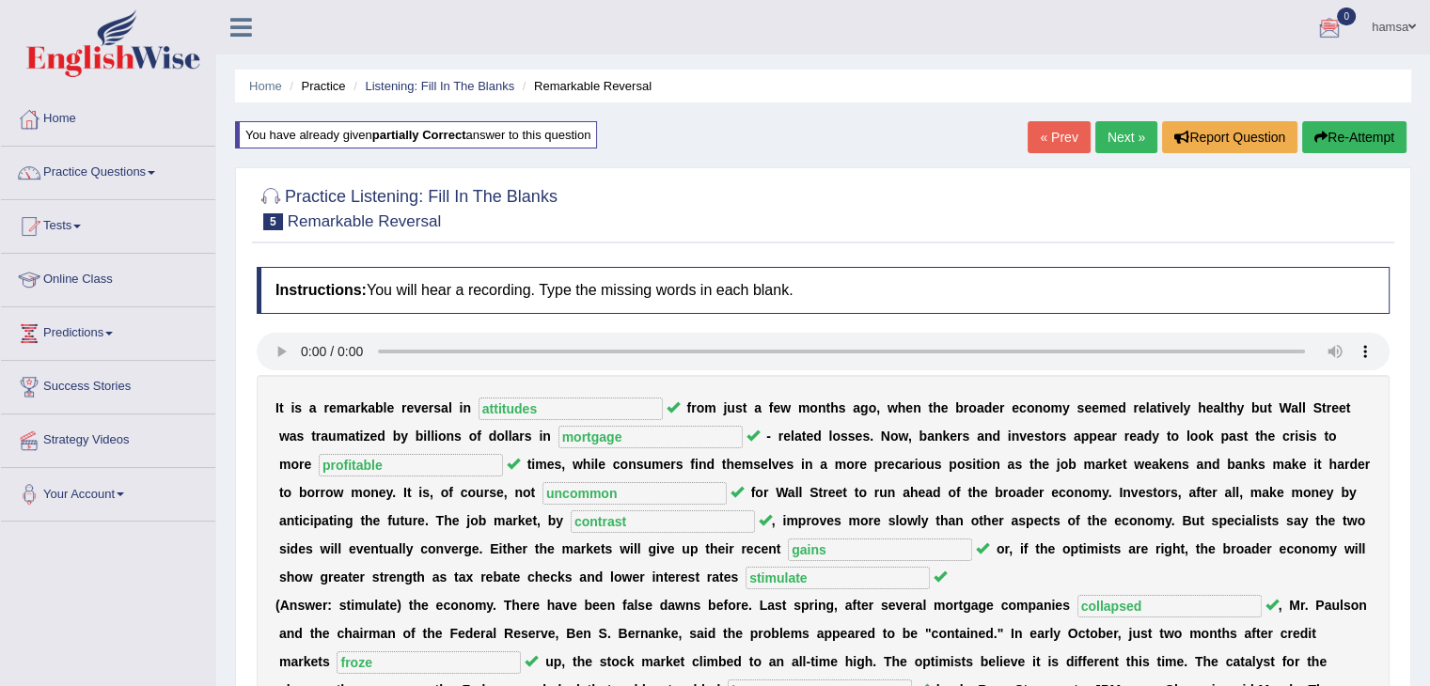
click at [1107, 134] on link "Next »" at bounding box center [1126, 137] width 62 height 32
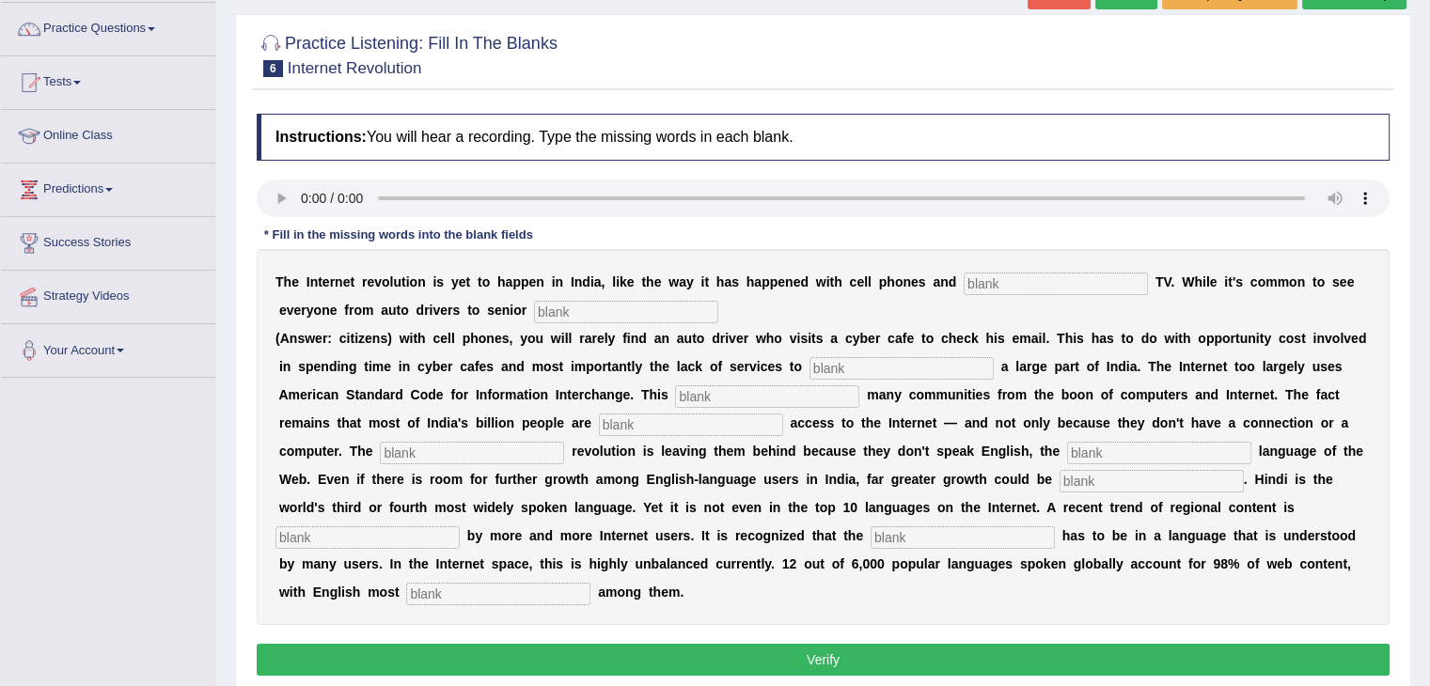
scroll to position [132, 0]
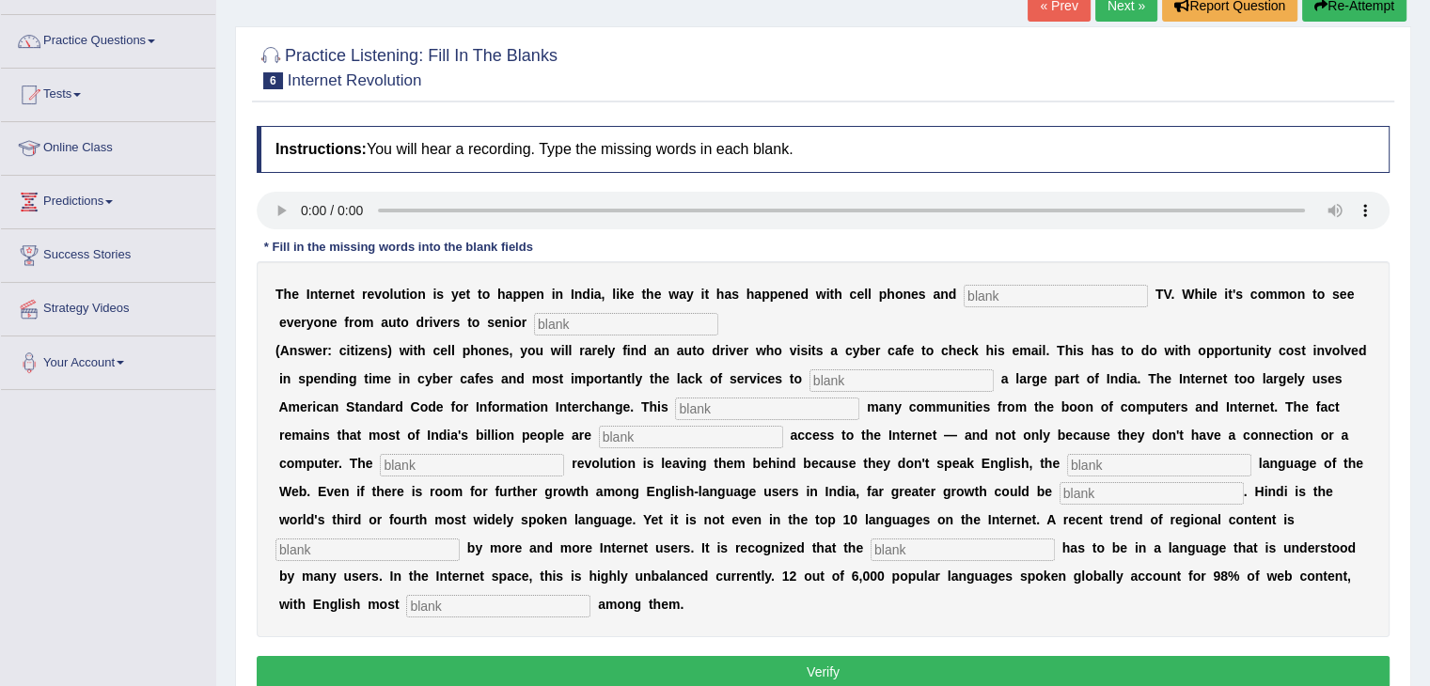
click at [982, 287] on input "text" at bounding box center [1056, 296] width 184 height 23
type input "cable"
click at [553, 317] on input "text" at bounding box center [626, 324] width 184 height 23
type input "citizens"
click at [836, 372] on input "text" at bounding box center [902, 381] width 184 height 23
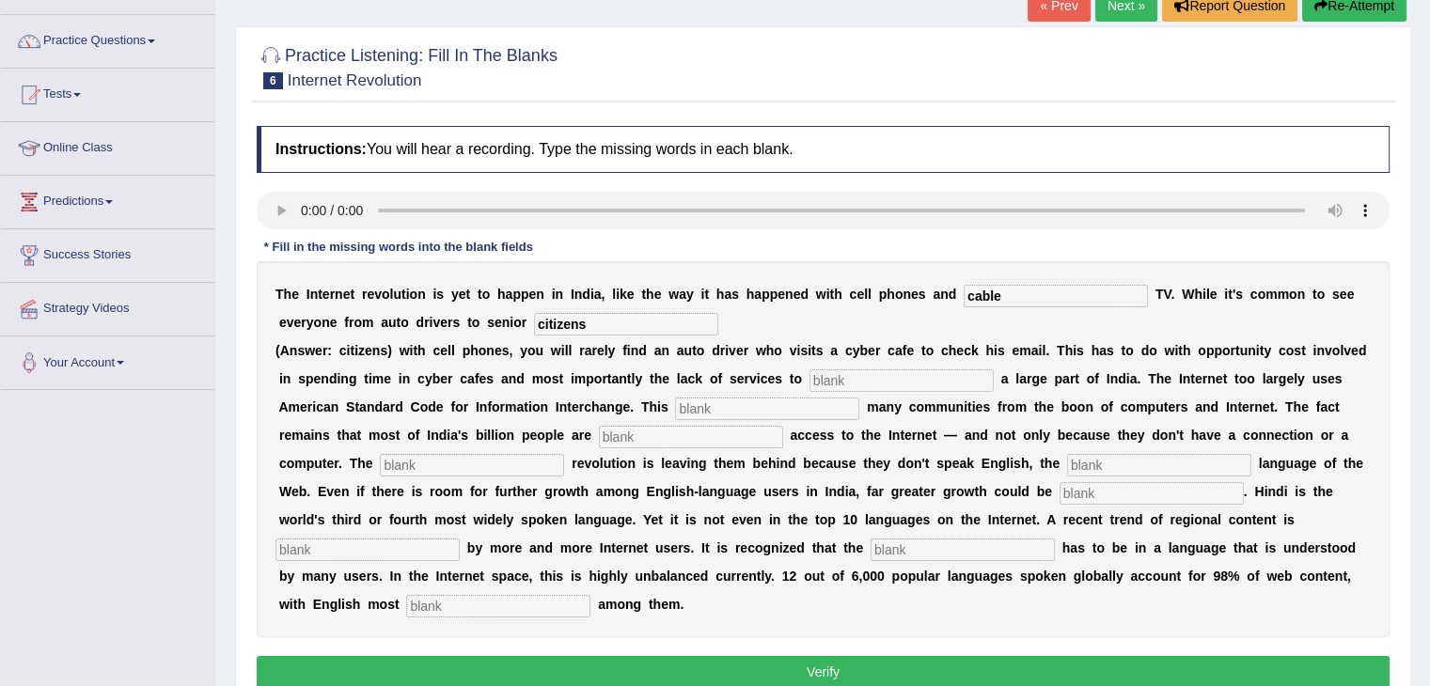
click at [839, 380] on input "text" at bounding box center [902, 381] width 184 height 23
type input "target"
click at [715, 407] on input "text" at bounding box center [767, 409] width 184 height 23
type input "alleanted"
click at [654, 433] on input "text" at bounding box center [691, 437] width 184 height 23
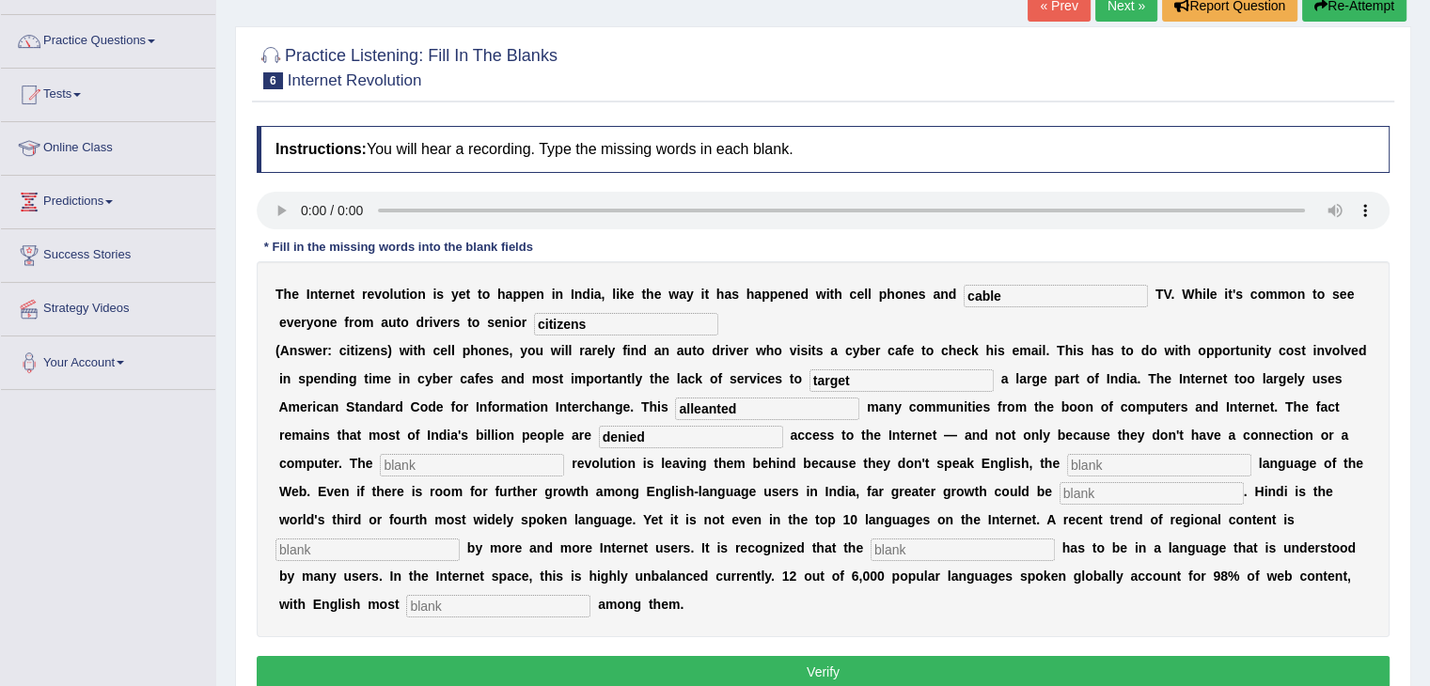
type input "denied"
click at [517, 464] on input "text" at bounding box center [472, 465] width 184 height 23
type input "digital"
click at [1091, 459] on input "text" at bounding box center [1159, 465] width 184 height 23
type input "domenant"
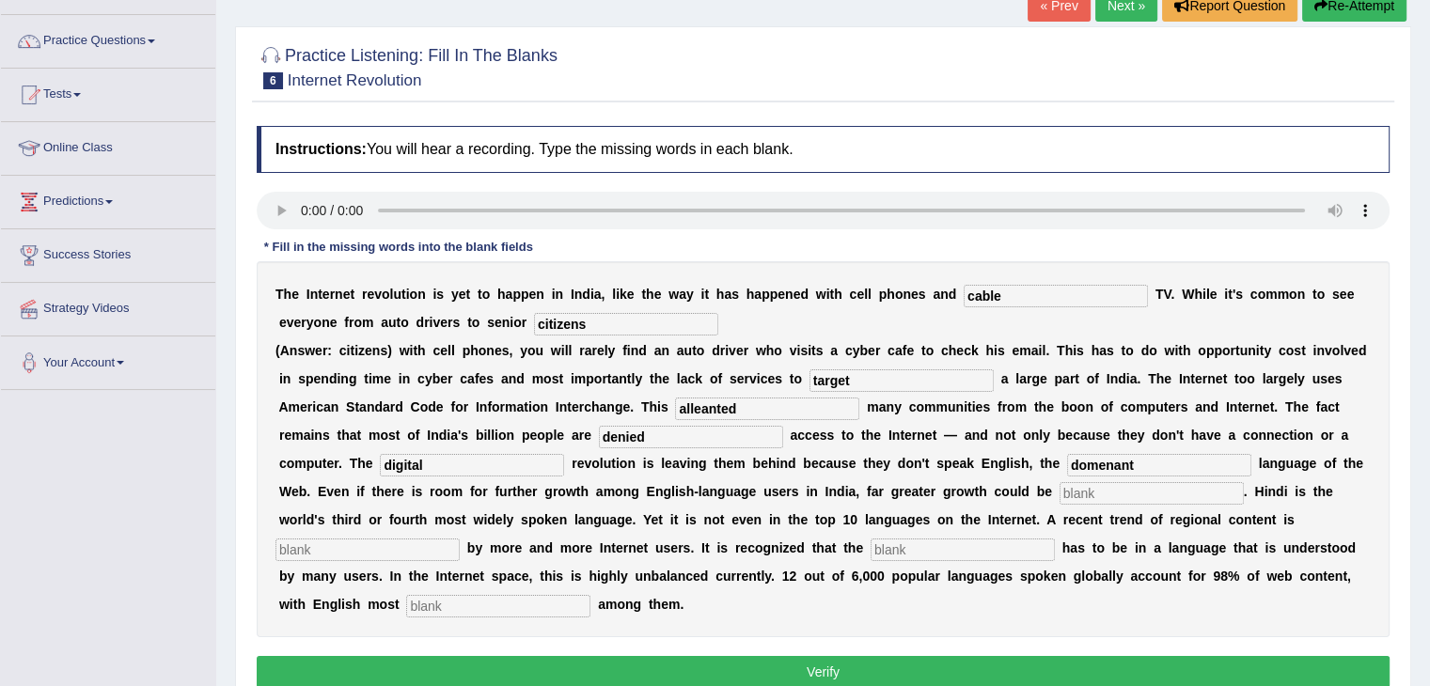
click at [1096, 489] on input "text" at bounding box center [1152, 493] width 184 height 23
type input "unleashed"
click at [382, 550] on input "text" at bounding box center [367, 550] width 184 height 23
click at [447, 606] on input "text" at bounding box center [498, 606] width 184 height 23
type input "promenant"
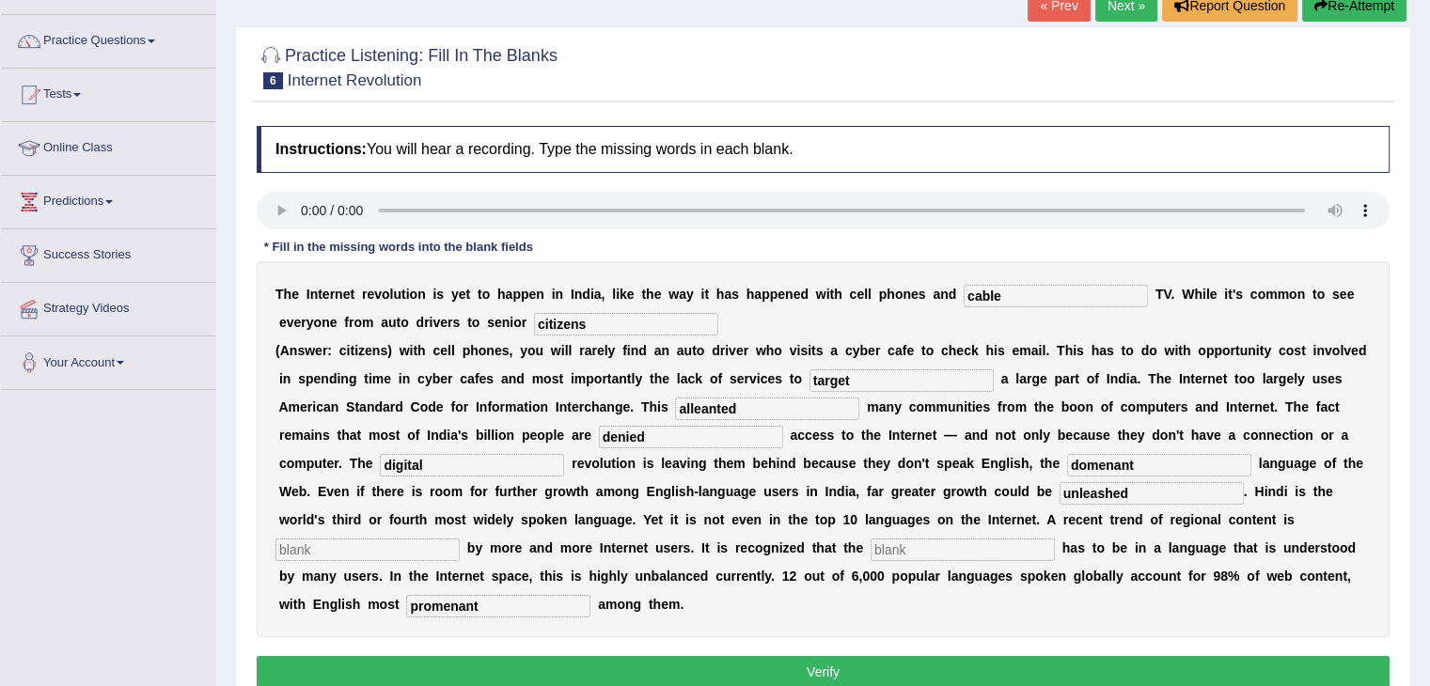
click at [354, 546] on input "text" at bounding box center [367, 550] width 184 height 23
type input "prefered"
click at [890, 545] on input "text" at bounding box center [963, 550] width 184 height 23
type input "e"
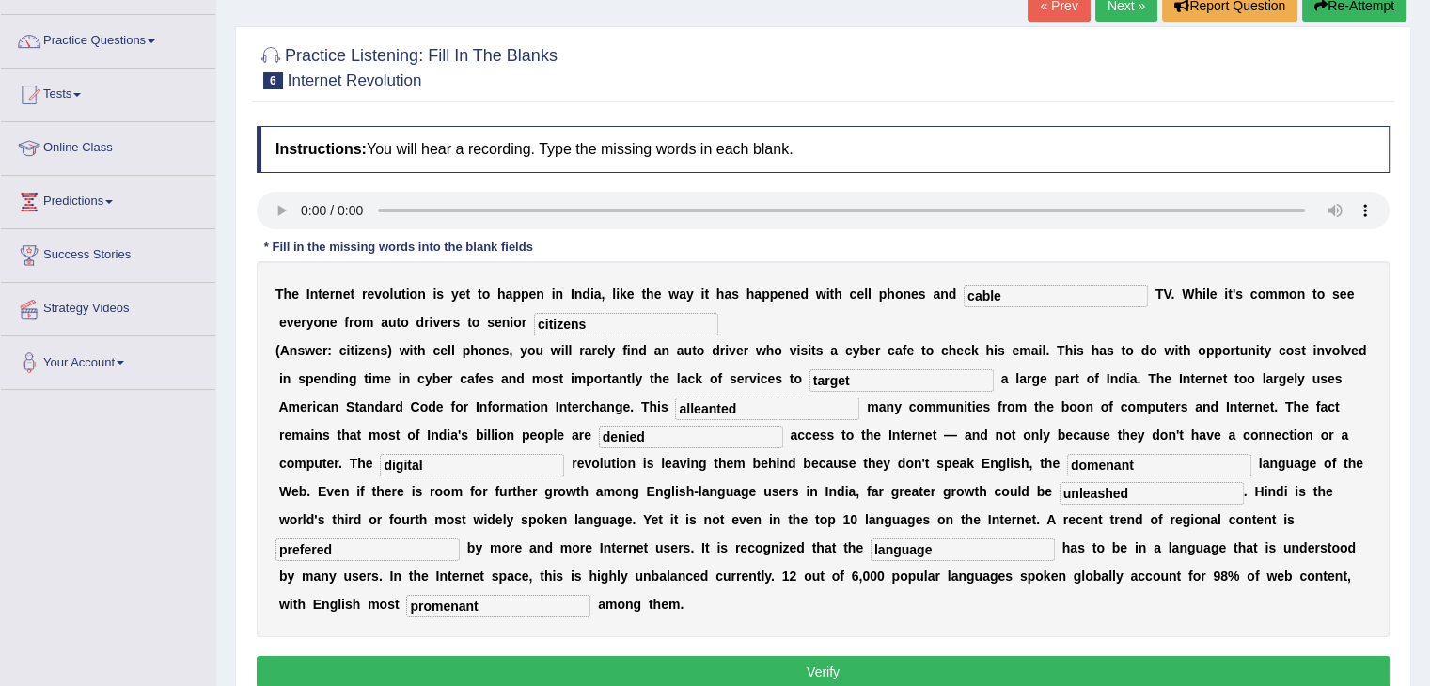
type input "language"
click at [834, 668] on button "Verify" at bounding box center [823, 672] width 1133 height 32
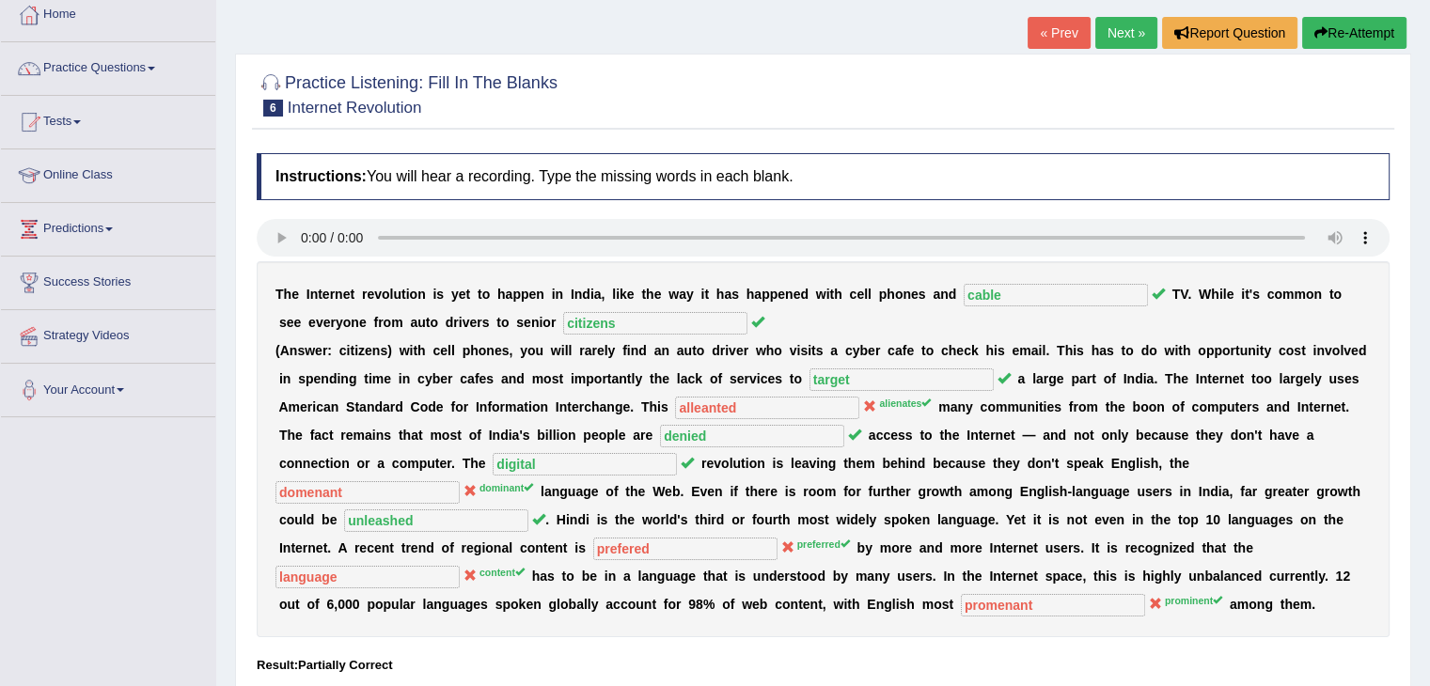
scroll to position [0, 0]
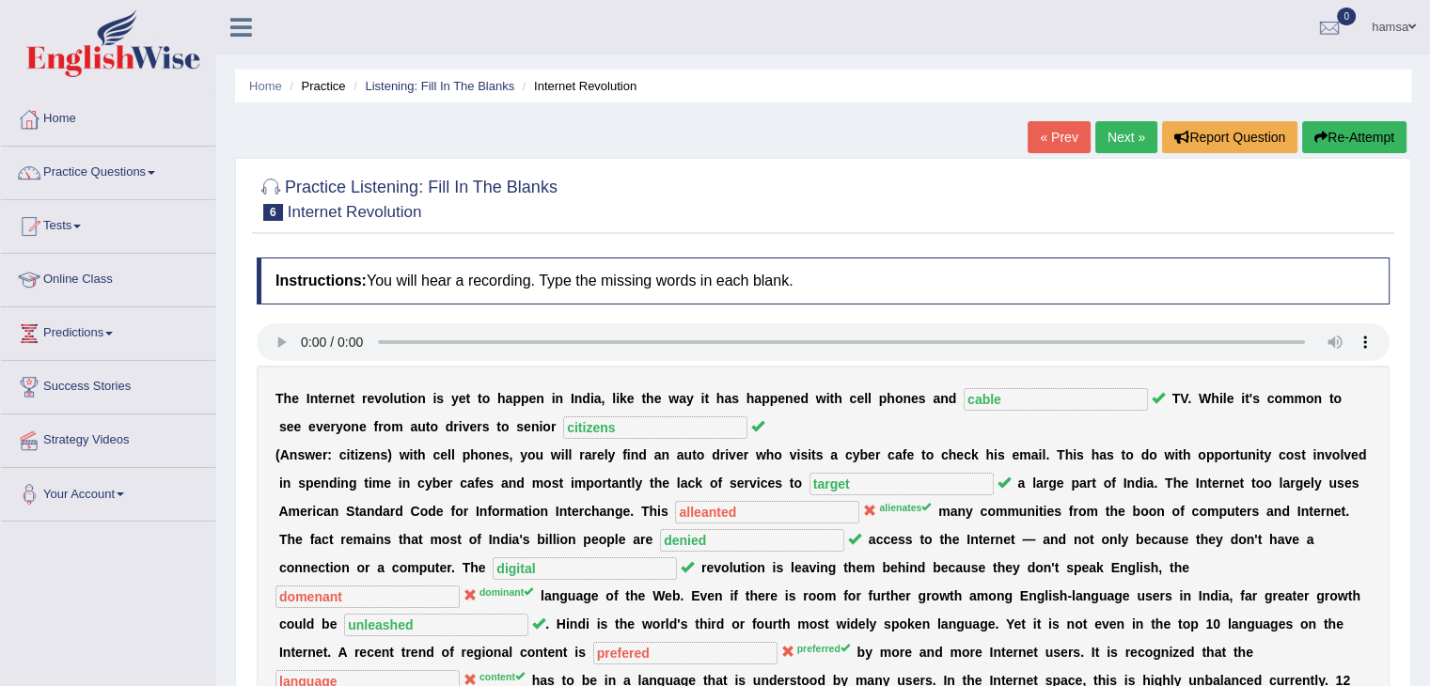
click at [1126, 136] on link "Next »" at bounding box center [1126, 137] width 62 height 32
